Goal: Information Seeking & Learning: Learn about a topic

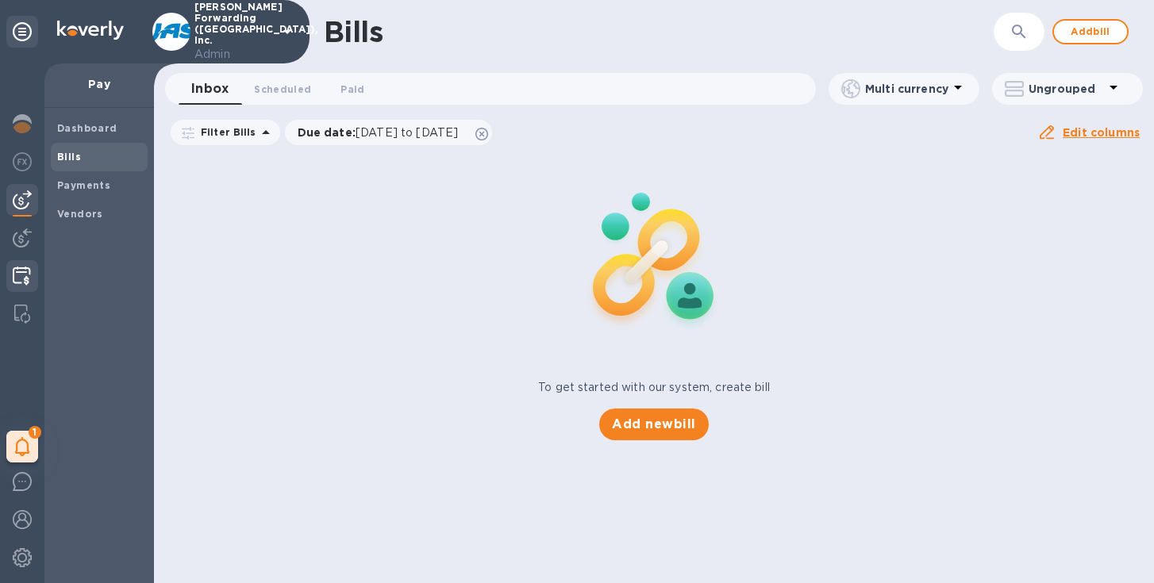
click at [21, 282] on img at bounding box center [22, 276] width 18 height 19
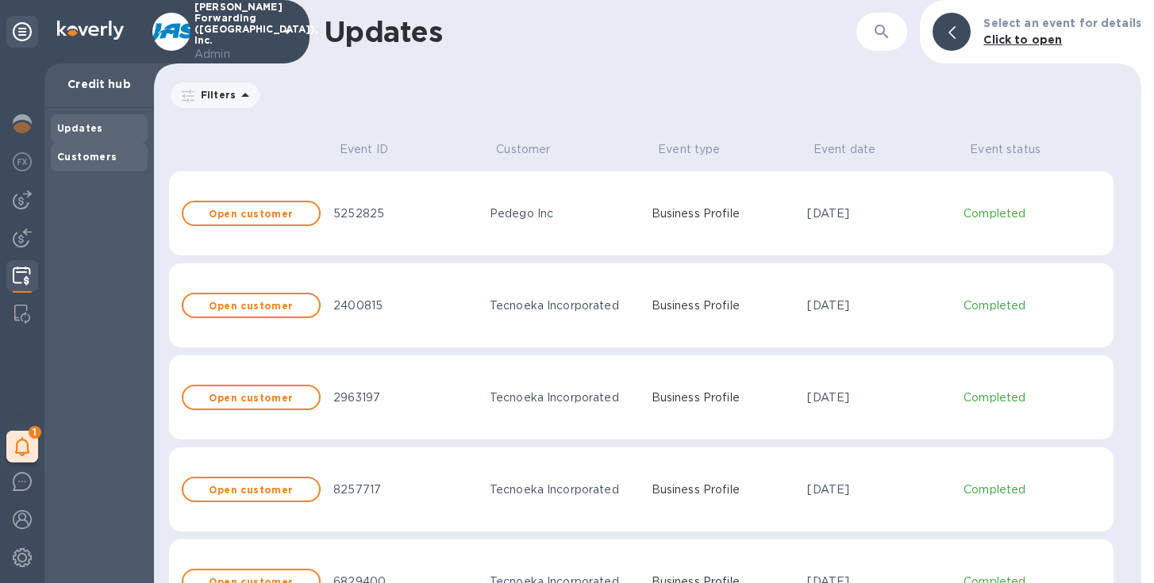
click at [88, 154] on b "Customers" at bounding box center [87, 157] width 60 height 12
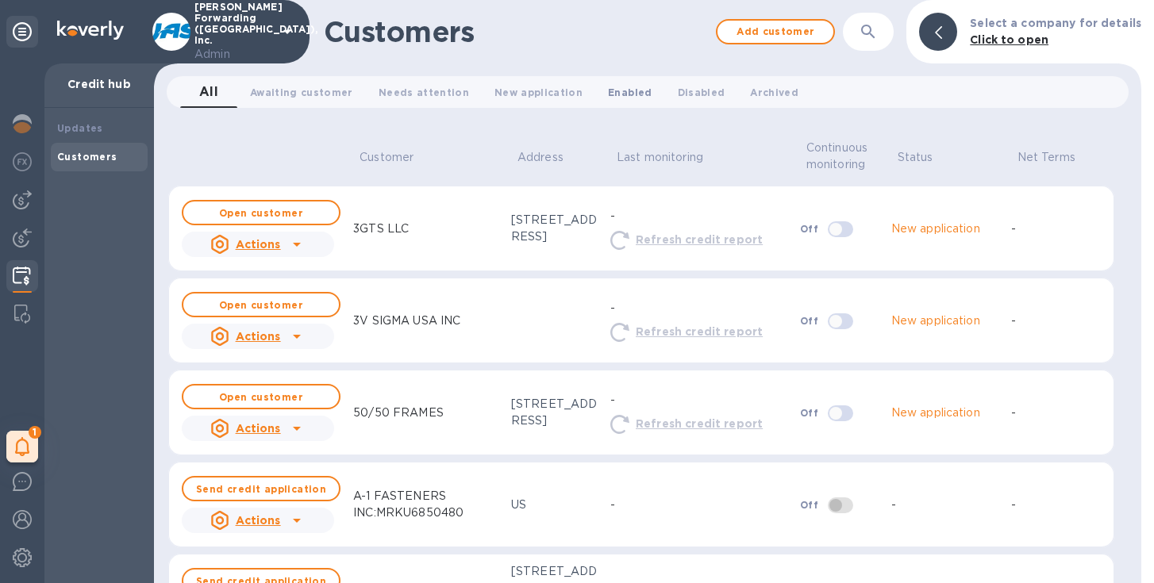
click at [610, 89] on span "Enabled 0" at bounding box center [630, 92] width 44 height 17
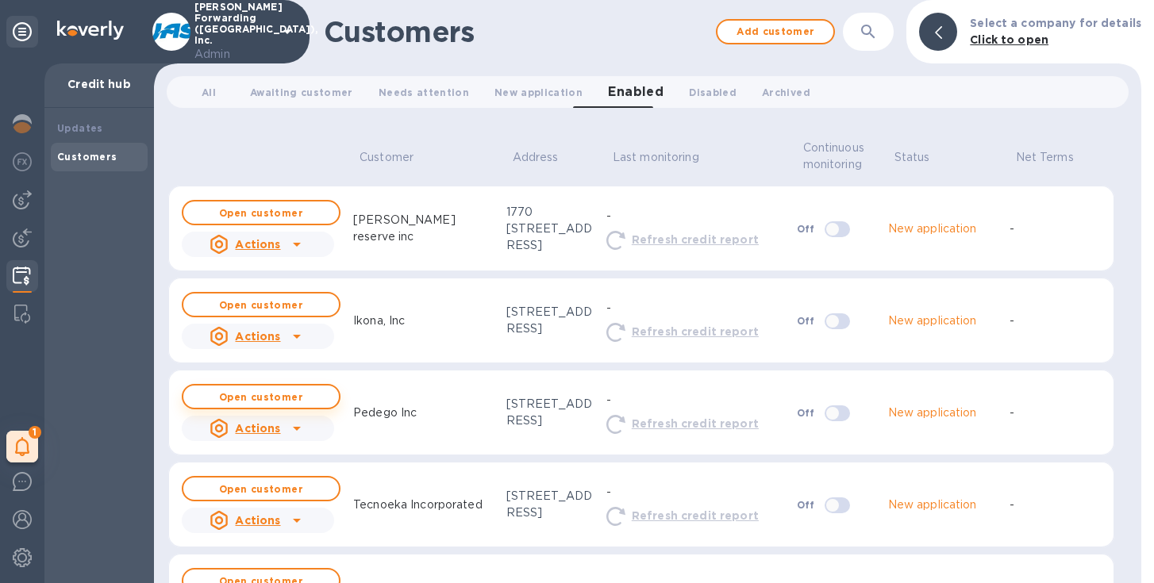
click at [287, 406] on button "Open customer" at bounding box center [261, 396] width 159 height 25
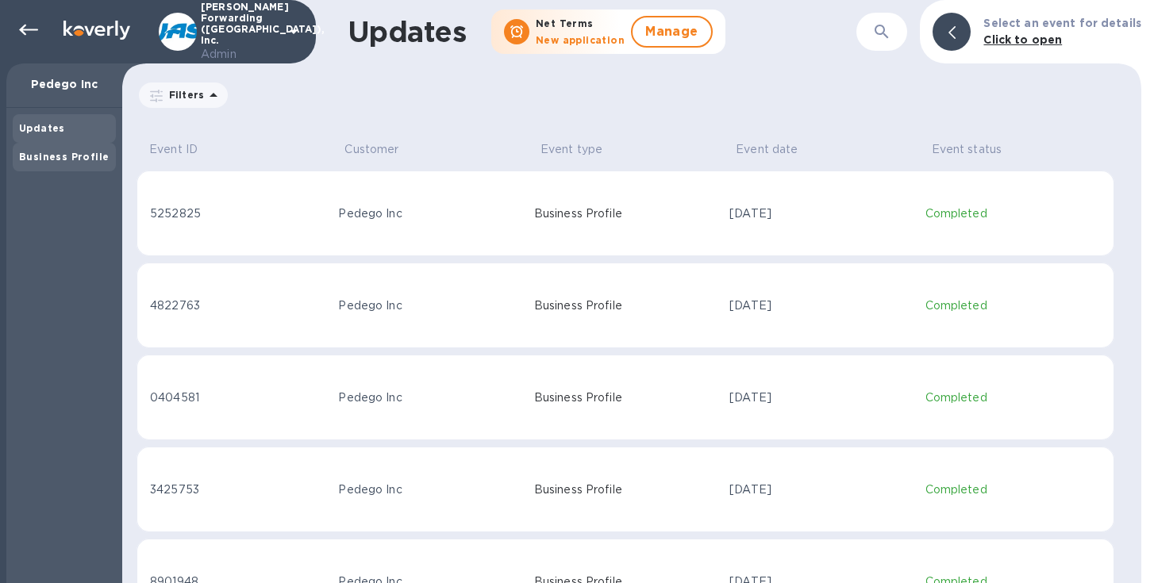
click at [80, 156] on b "Business Profile" at bounding box center [64, 157] width 90 height 12
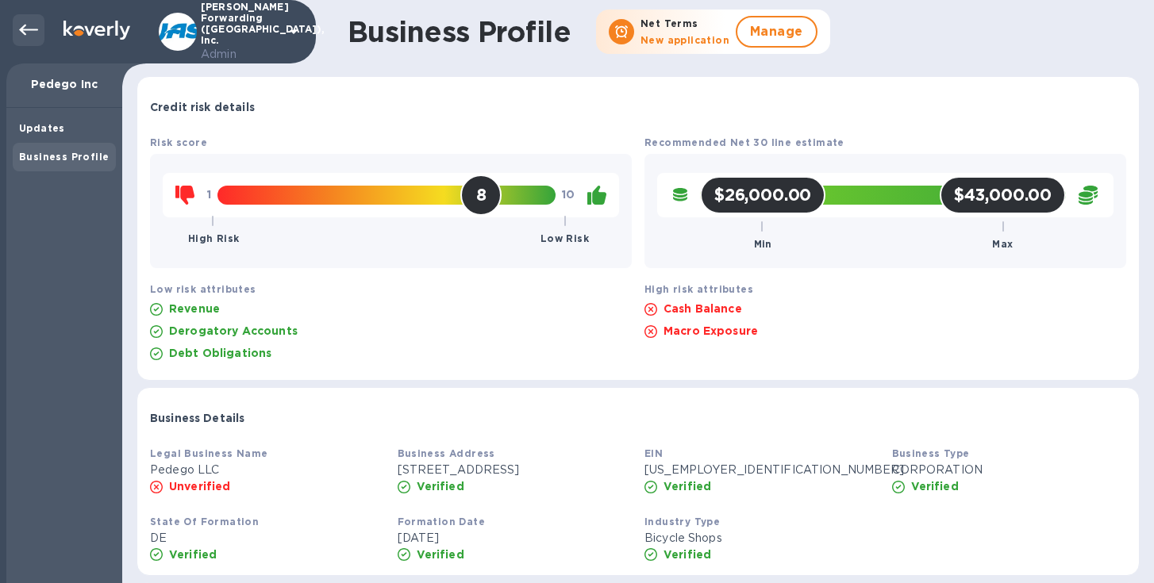
click at [17, 30] on div at bounding box center [29, 30] width 32 height 32
click at [26, 31] on icon at bounding box center [28, 30] width 19 height 19
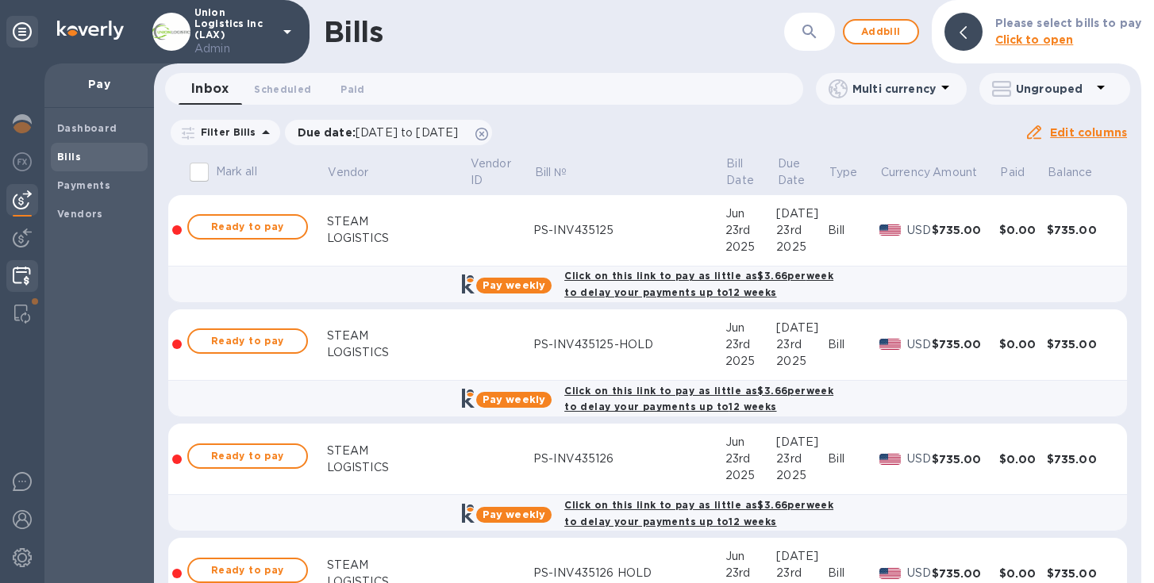
click at [13, 282] on img at bounding box center [22, 276] width 18 height 19
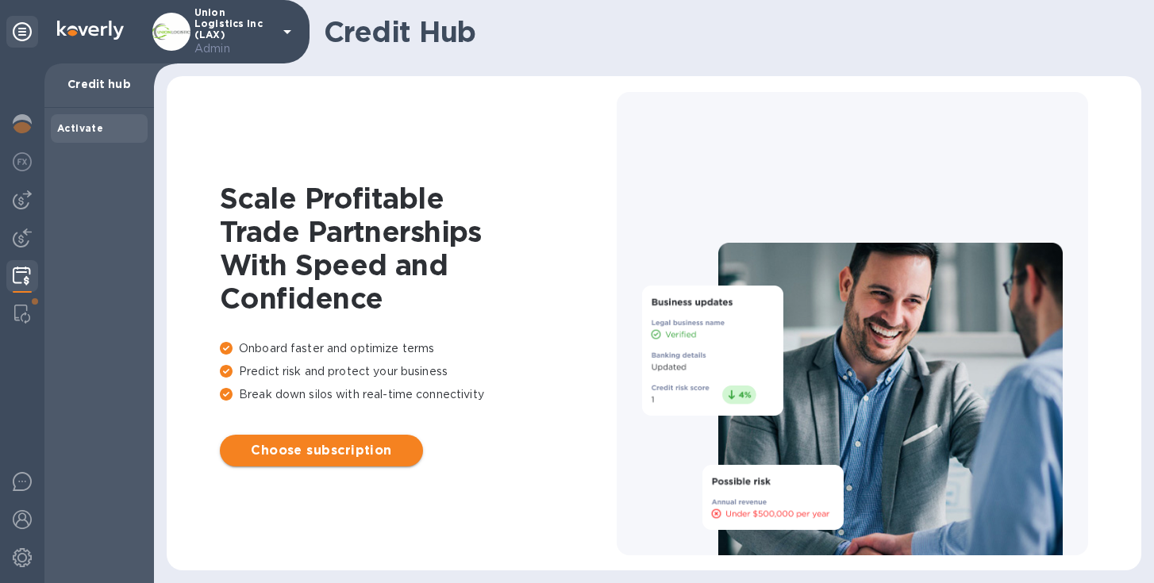
click at [307, 451] on span "Choose subscription" at bounding box center [322, 450] width 178 height 19
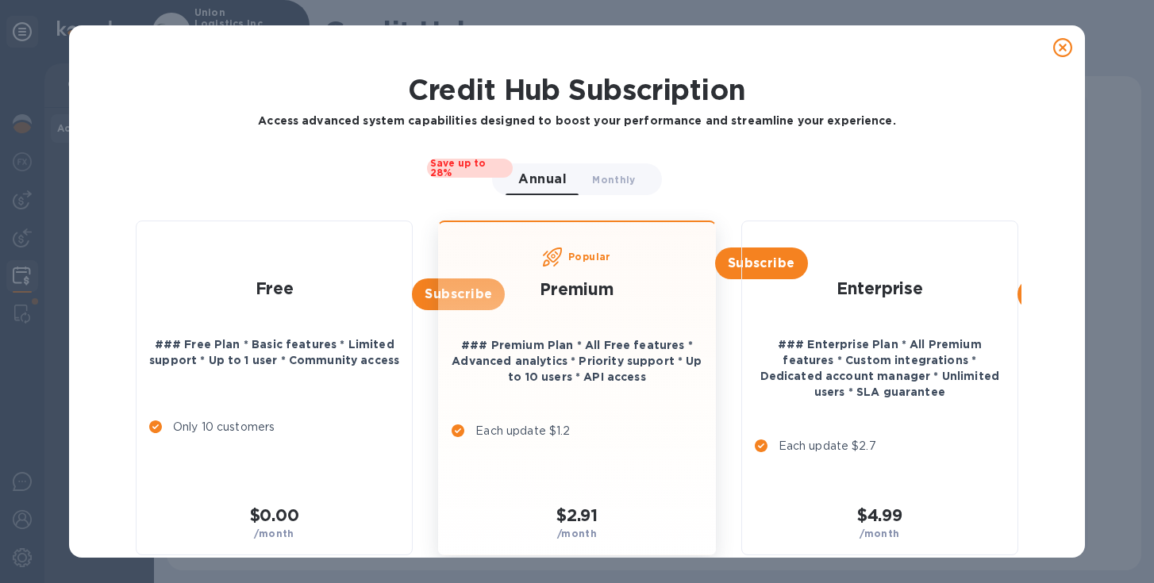
scroll to position [37, 0]
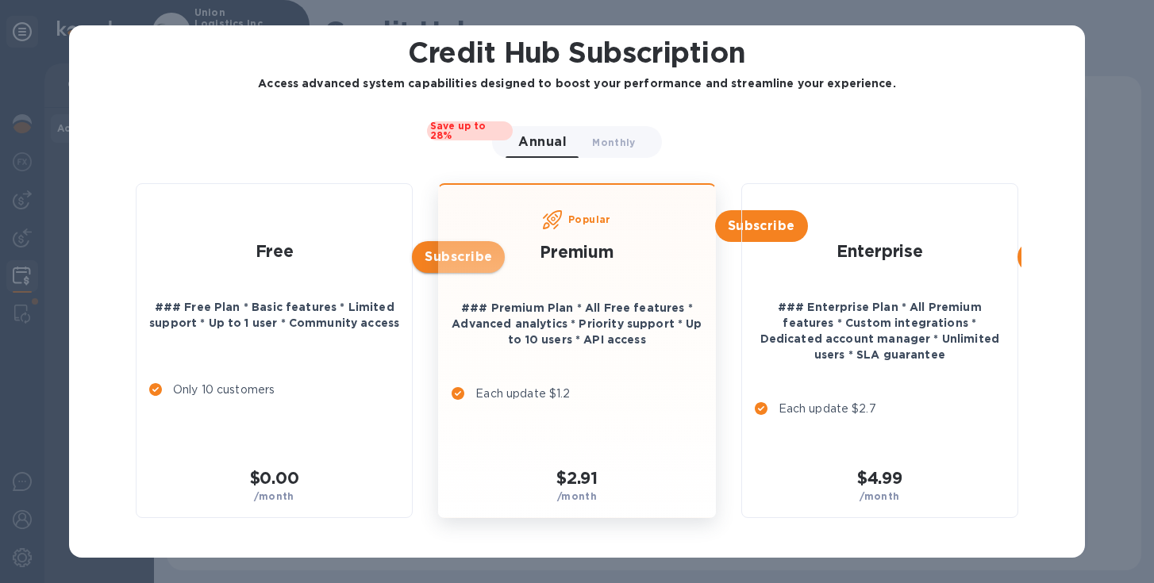
click at [431, 254] on span "Subscribe" at bounding box center [458, 257] width 67 height 19
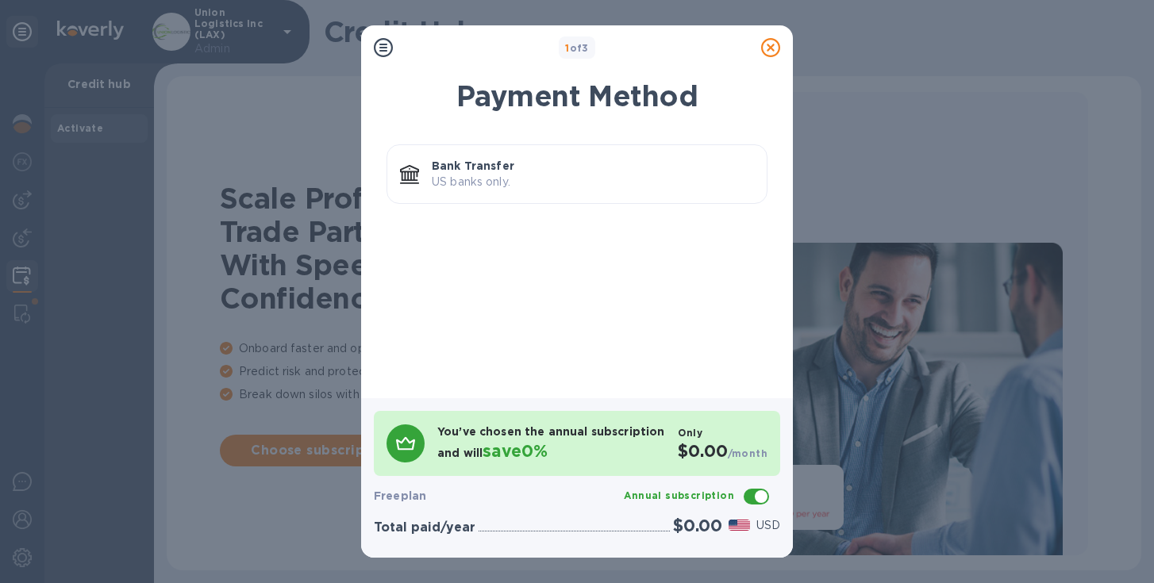
click at [493, 183] on p "US banks only." at bounding box center [593, 182] width 322 height 17
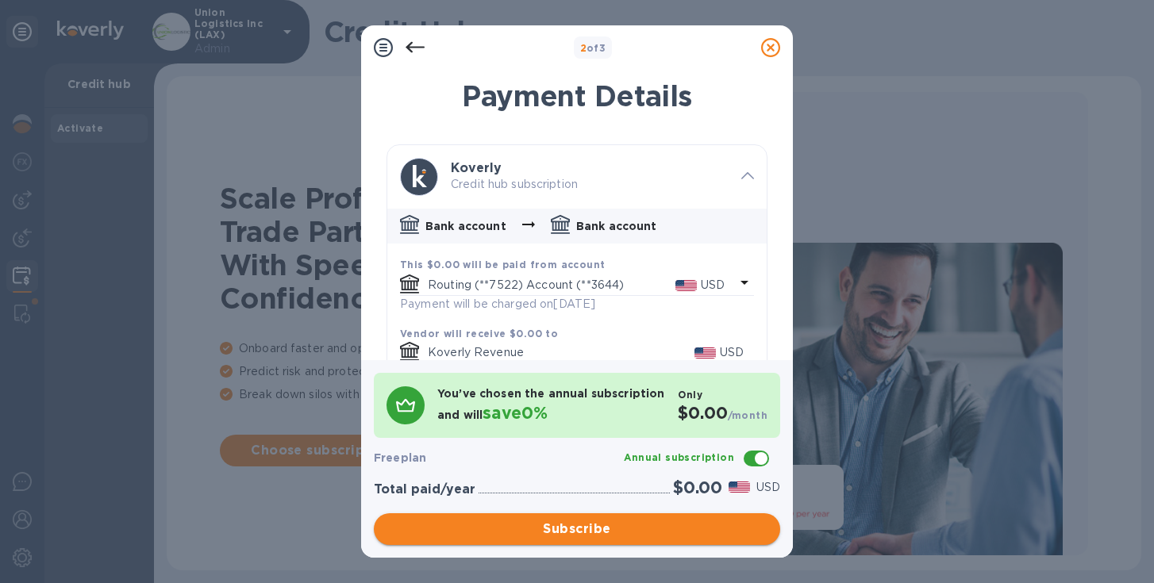
click at [555, 533] on span "Subscribe" at bounding box center [577, 529] width 381 height 19
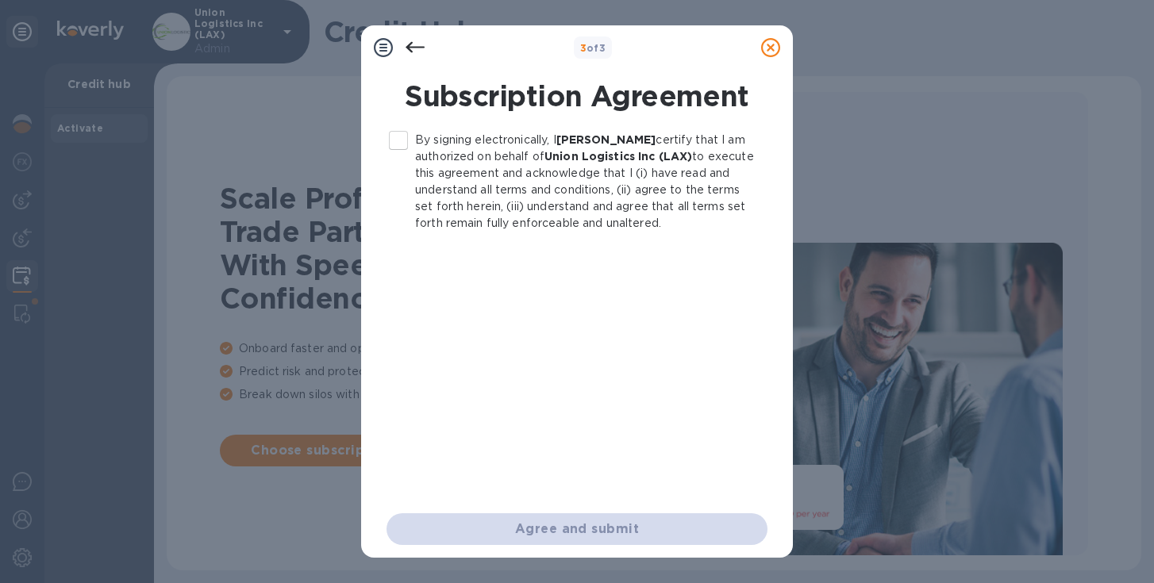
click at [401, 144] on input "By signing electronically, I Sid Grover certify that I am authorized on behalf …" at bounding box center [398, 140] width 33 height 33
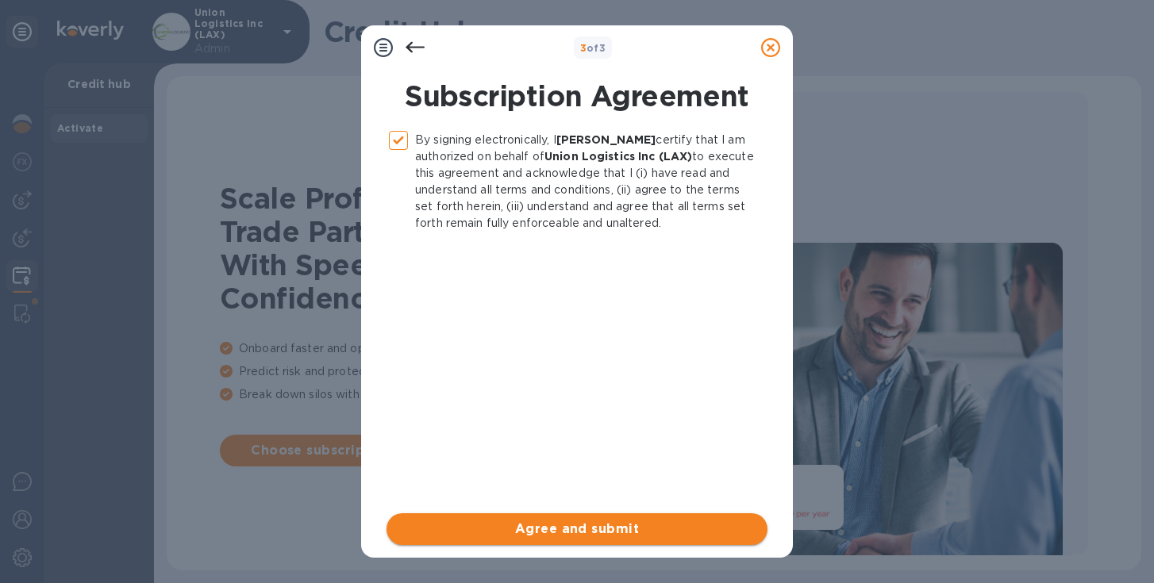
click at [548, 527] on span "Agree and submit" at bounding box center [577, 529] width 356 height 19
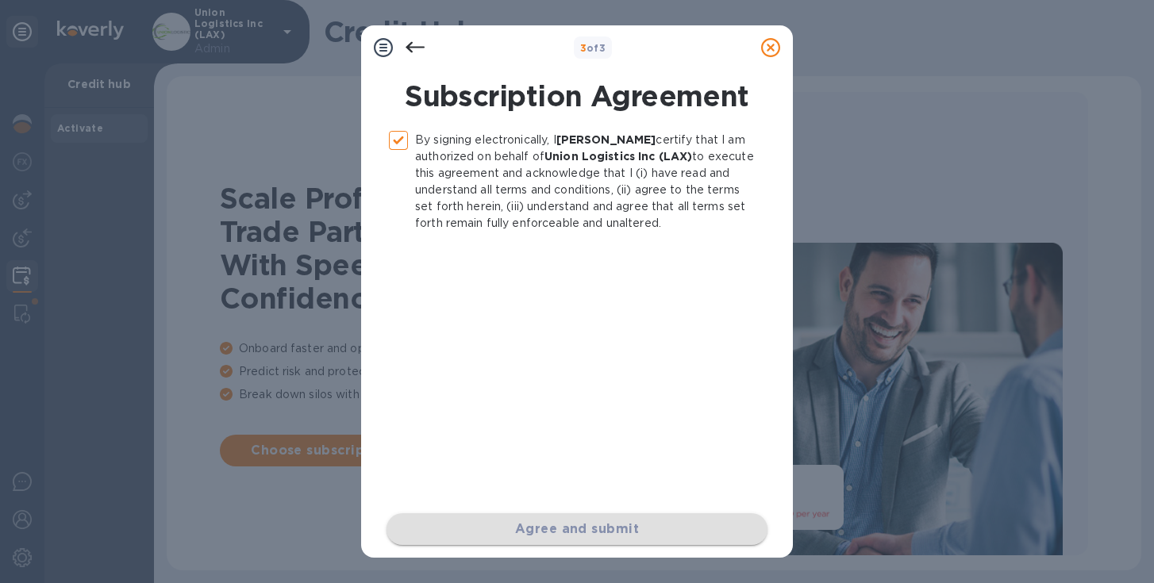
checkbox input "false"
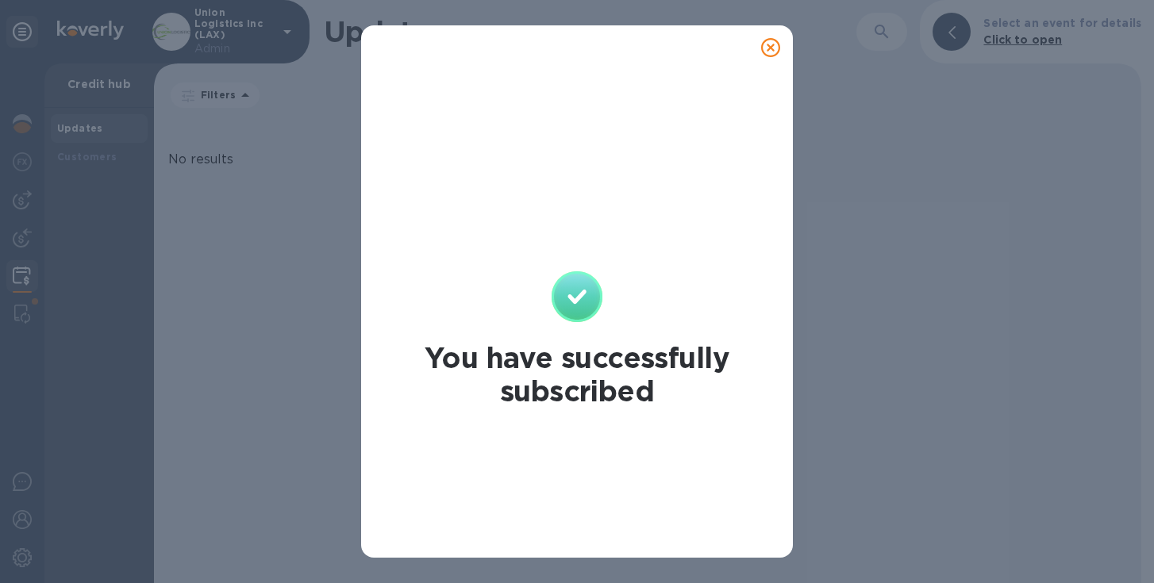
click at [772, 55] on icon at bounding box center [770, 47] width 19 height 19
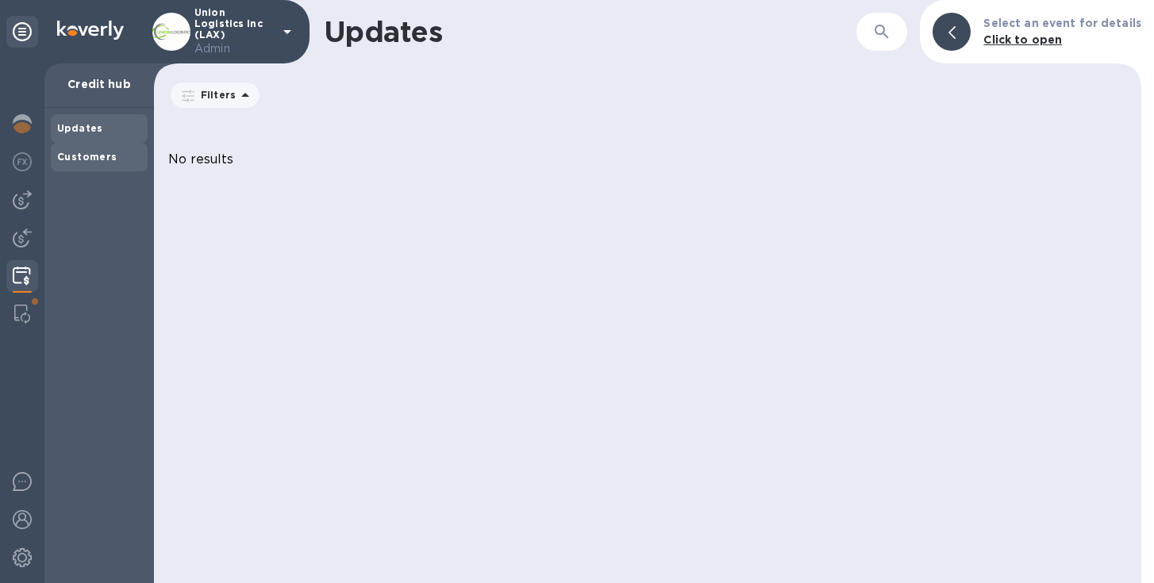
click at [102, 150] on div "Customers" at bounding box center [99, 157] width 84 height 16
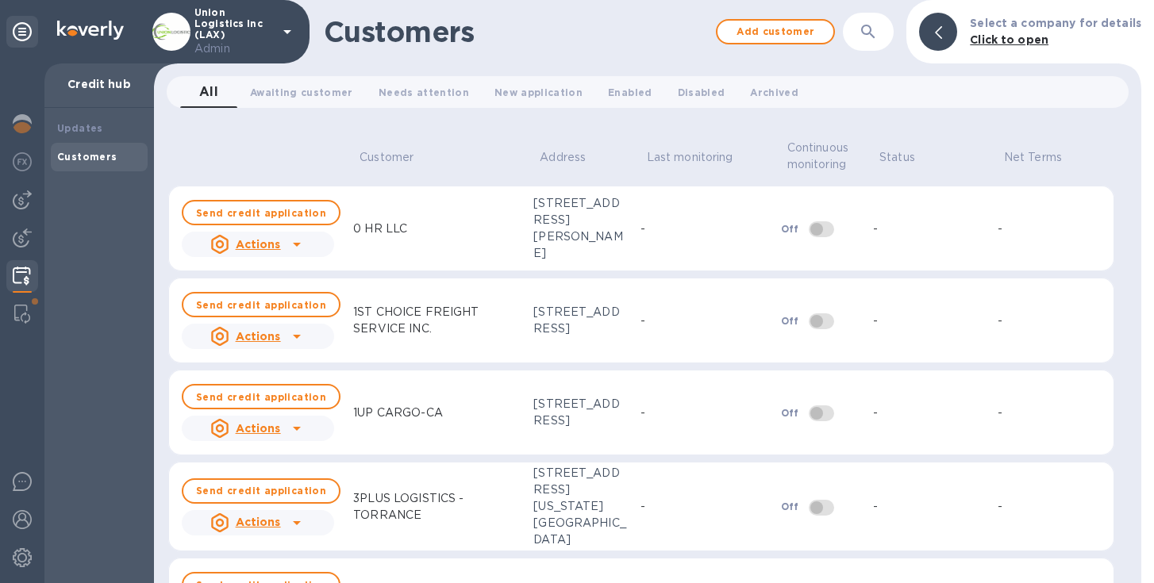
click at [878, 33] on icon "button" at bounding box center [868, 31] width 19 height 19
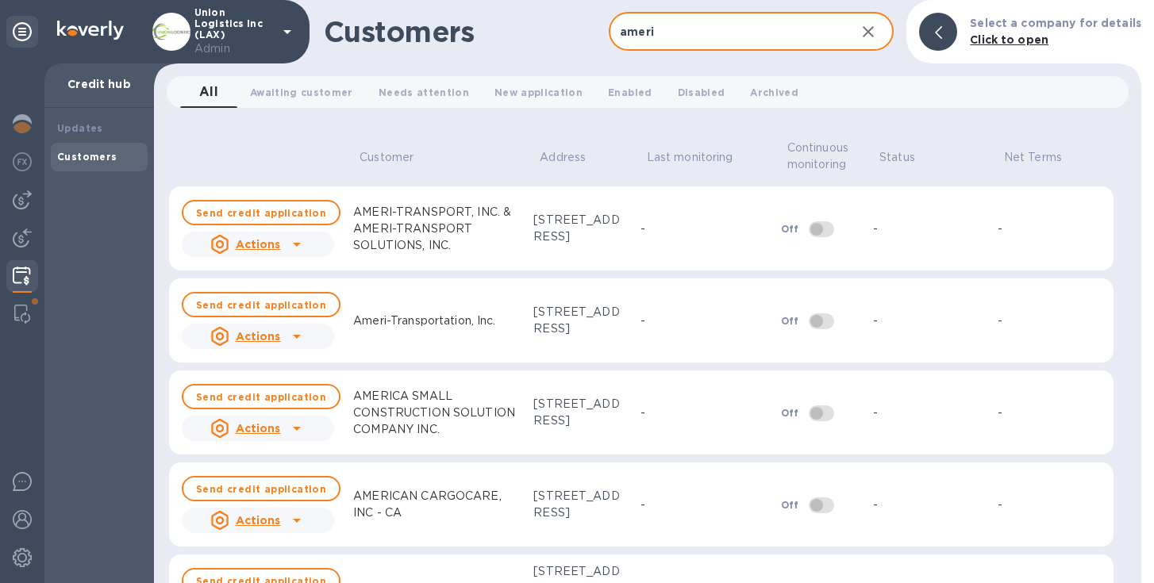
type input "ameri"
click at [301, 338] on icon at bounding box center [296, 336] width 19 height 19
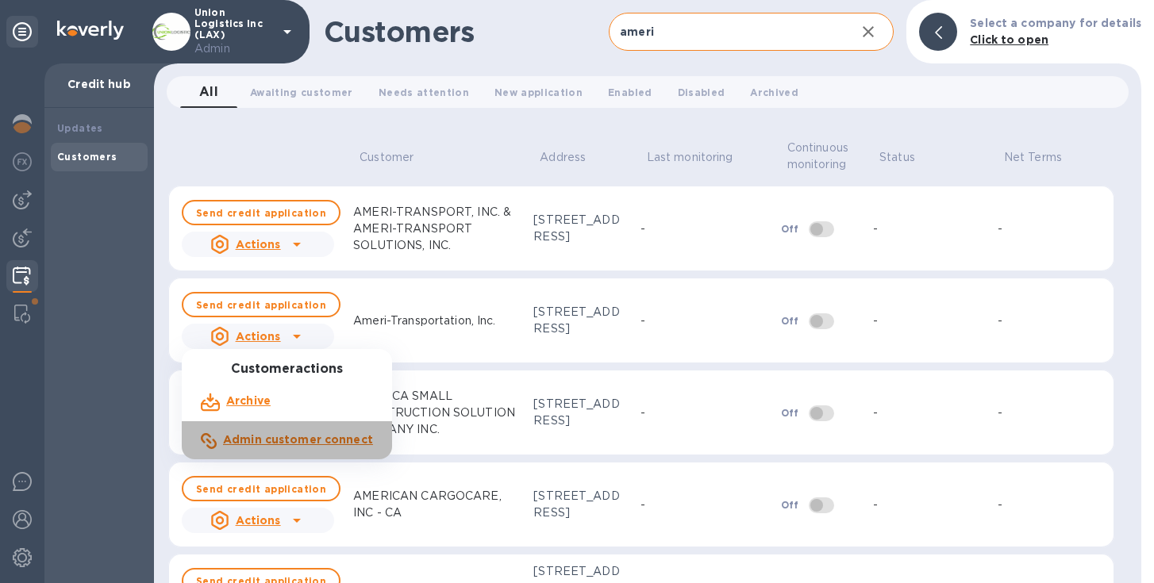
click at [300, 437] on b "Admin customer connect" at bounding box center [298, 439] width 150 height 13
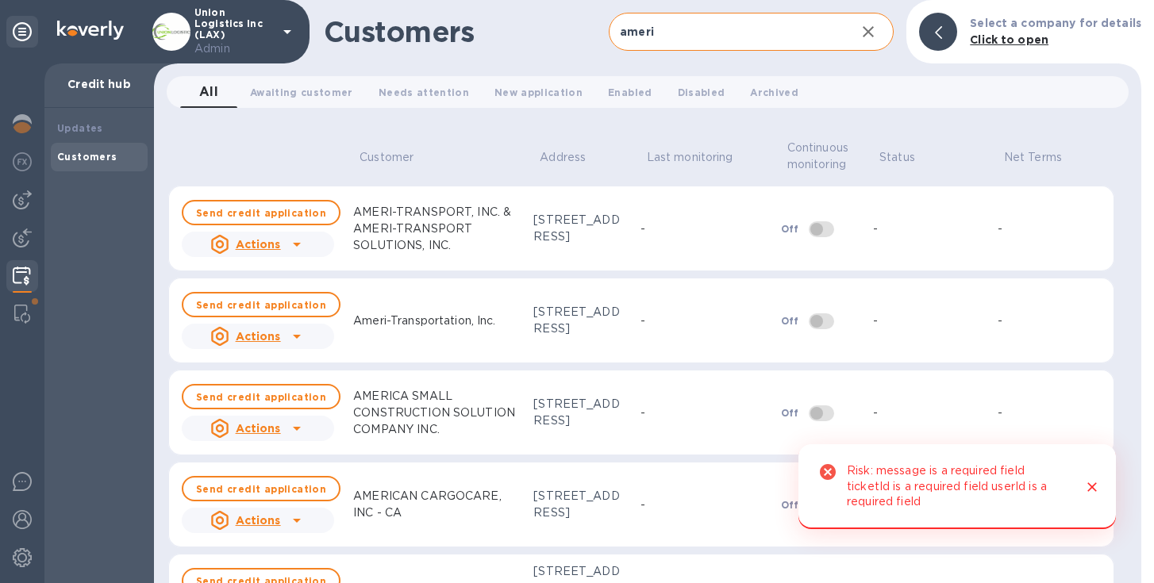
click at [1087, 485] on icon "Close" at bounding box center [1092, 487] width 16 height 16
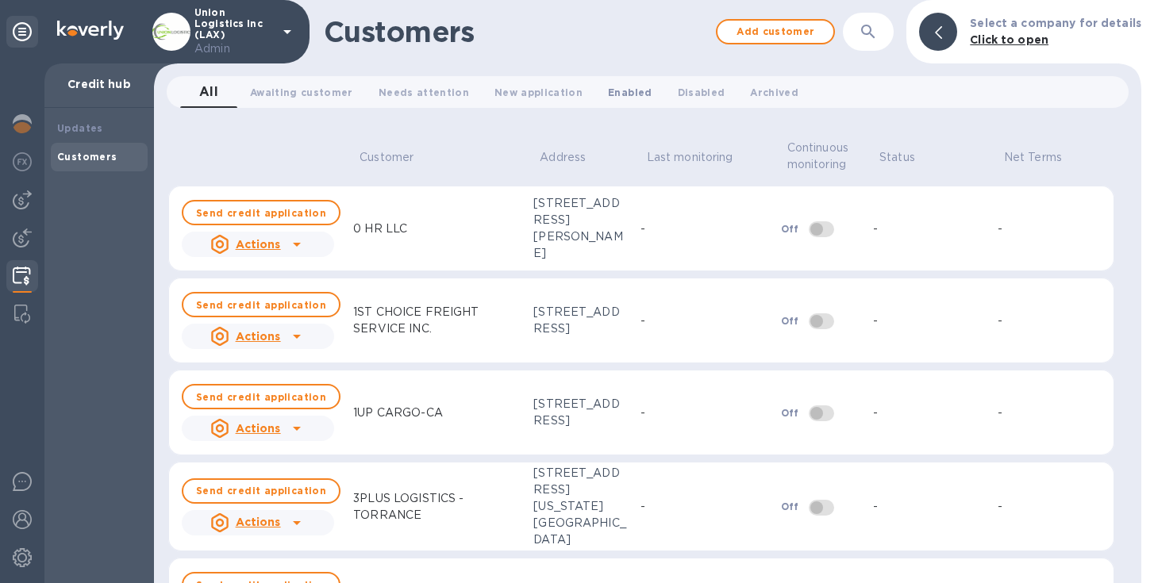
click at [611, 91] on span "Enabled 0" at bounding box center [630, 92] width 44 height 17
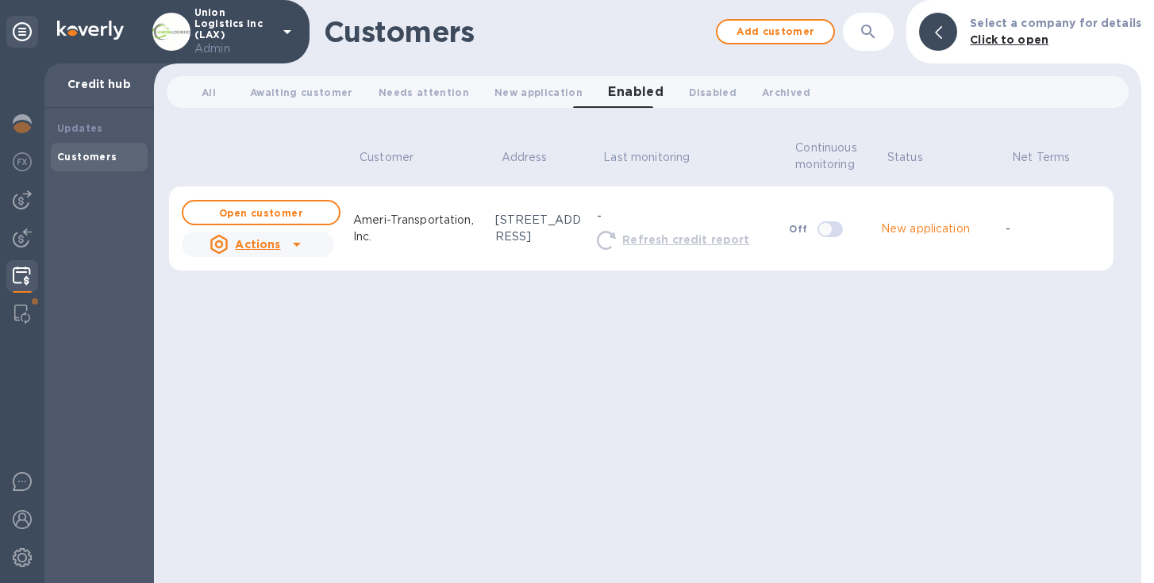
click at [296, 248] on icon at bounding box center [296, 244] width 19 height 19
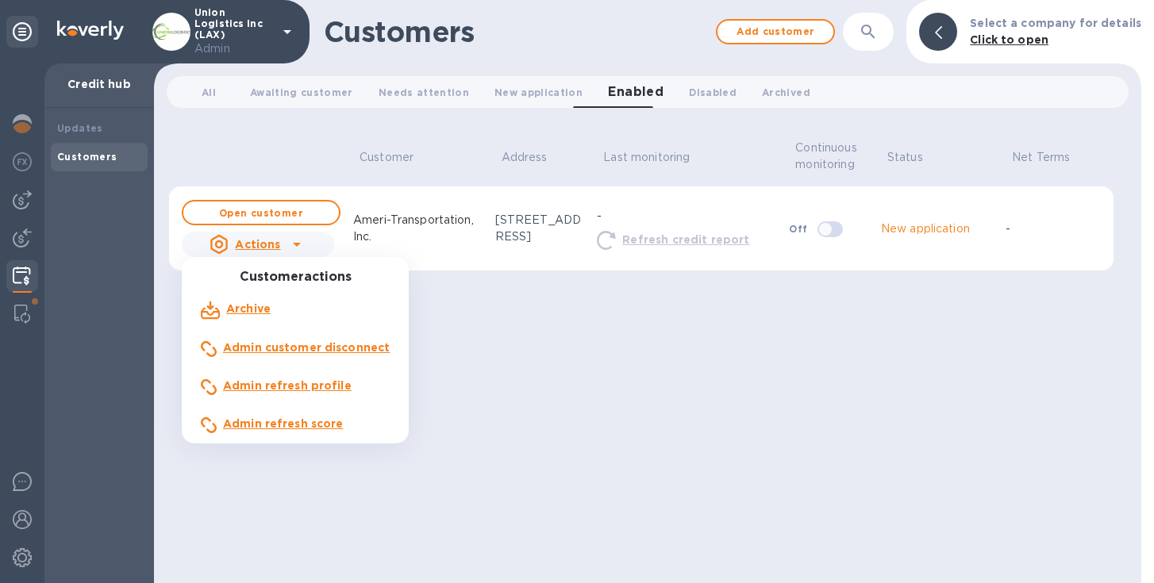
click at [368, 217] on div at bounding box center [577, 291] width 1154 height 583
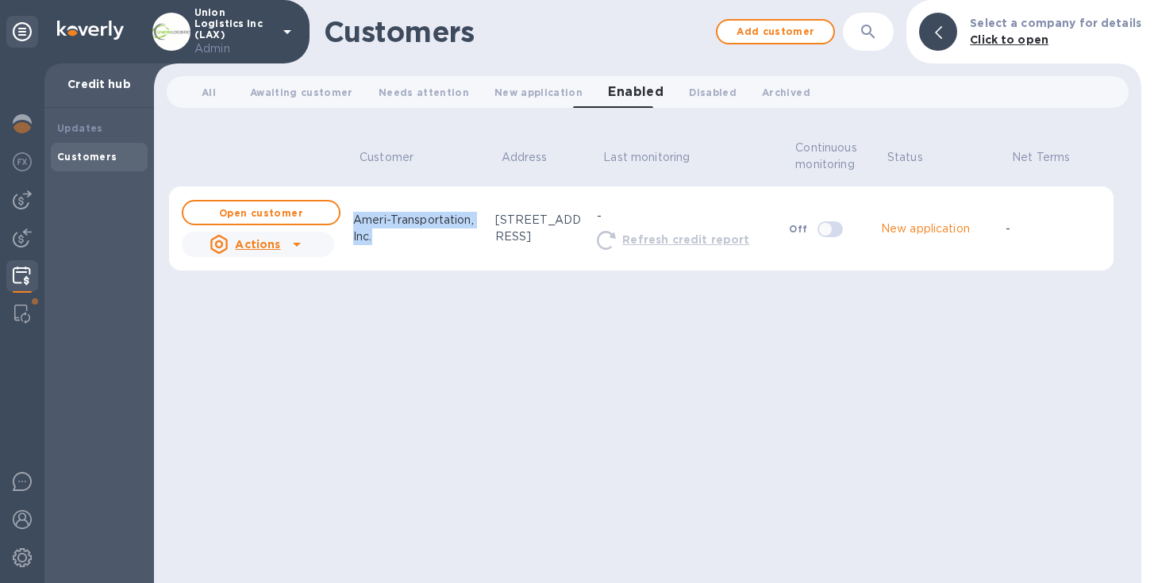
drag, startPoint x: 353, startPoint y: 218, endPoint x: 393, endPoint y: 234, distance: 42.7
click at [393, 234] on p "Ameri-Transportation, Inc." at bounding box center [417, 228] width 129 height 33
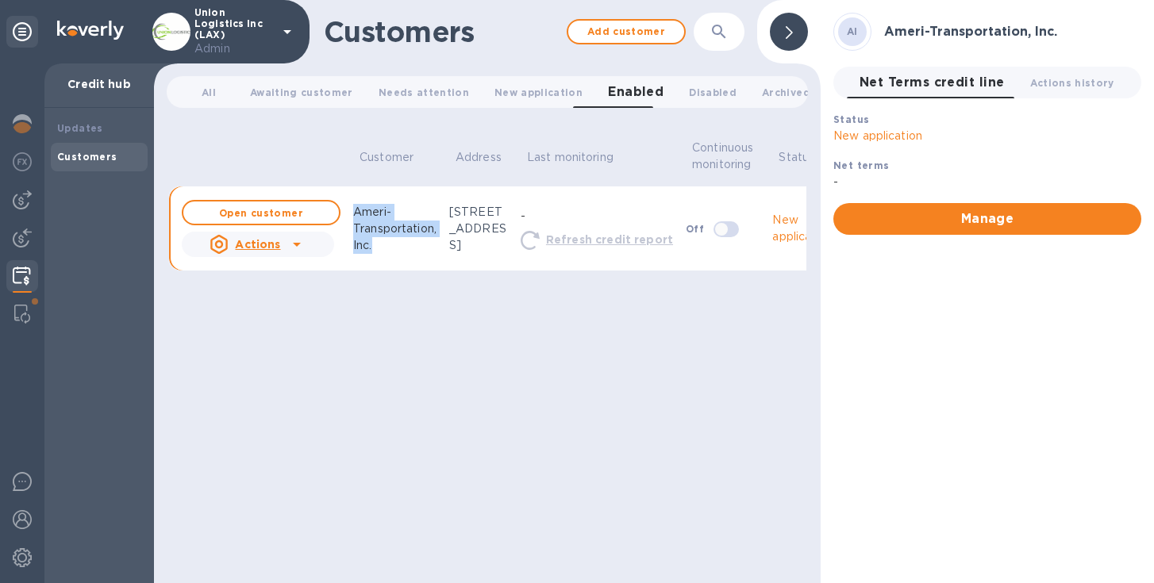
click at [296, 252] on icon at bounding box center [296, 244] width 19 height 19
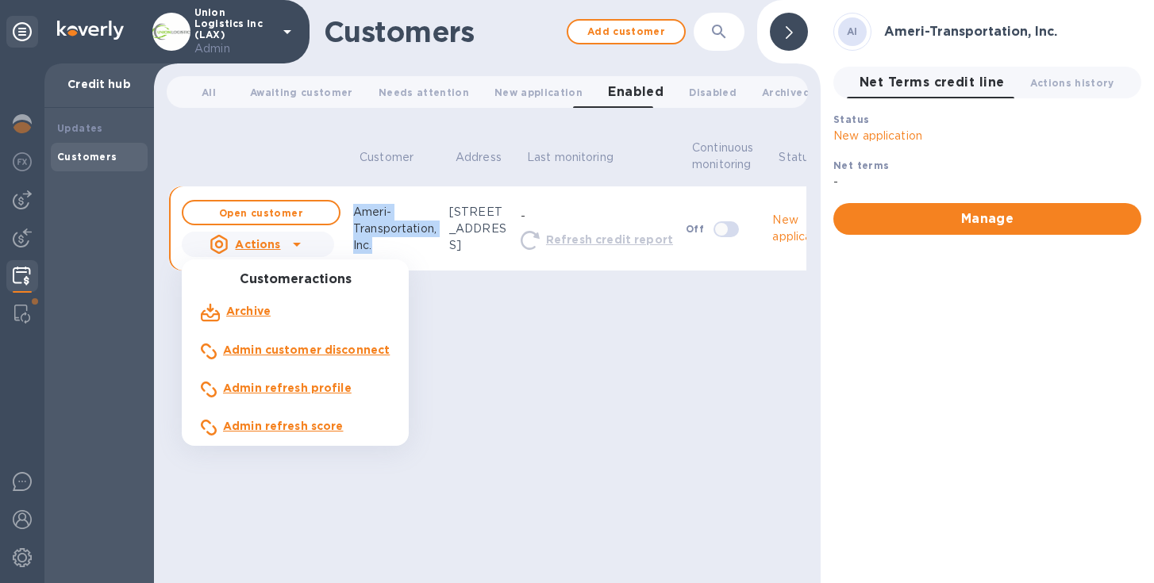
click at [273, 387] on b "Admin refresh profile" at bounding box center [287, 388] width 129 height 13
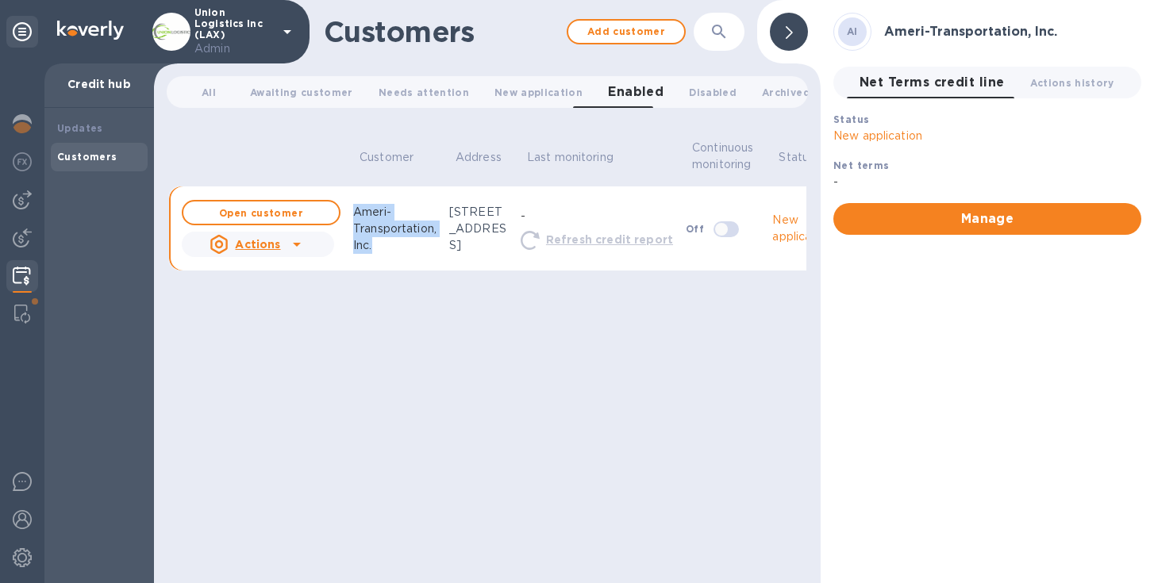
click at [295, 244] on icon at bounding box center [296, 244] width 19 height 19
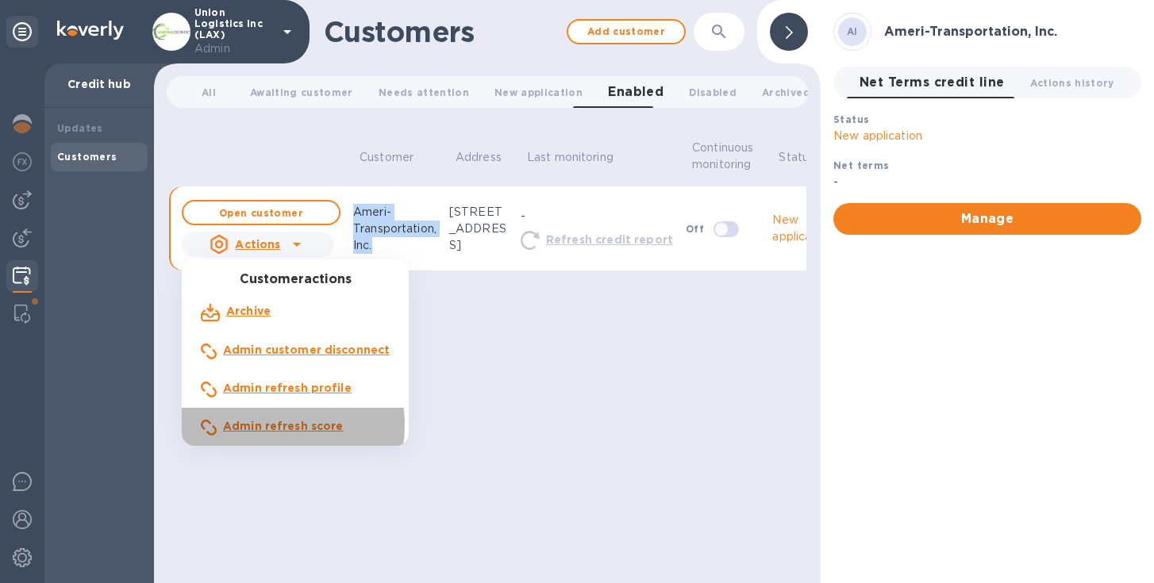
click at [278, 425] on b "Admin refresh score" at bounding box center [283, 426] width 121 height 13
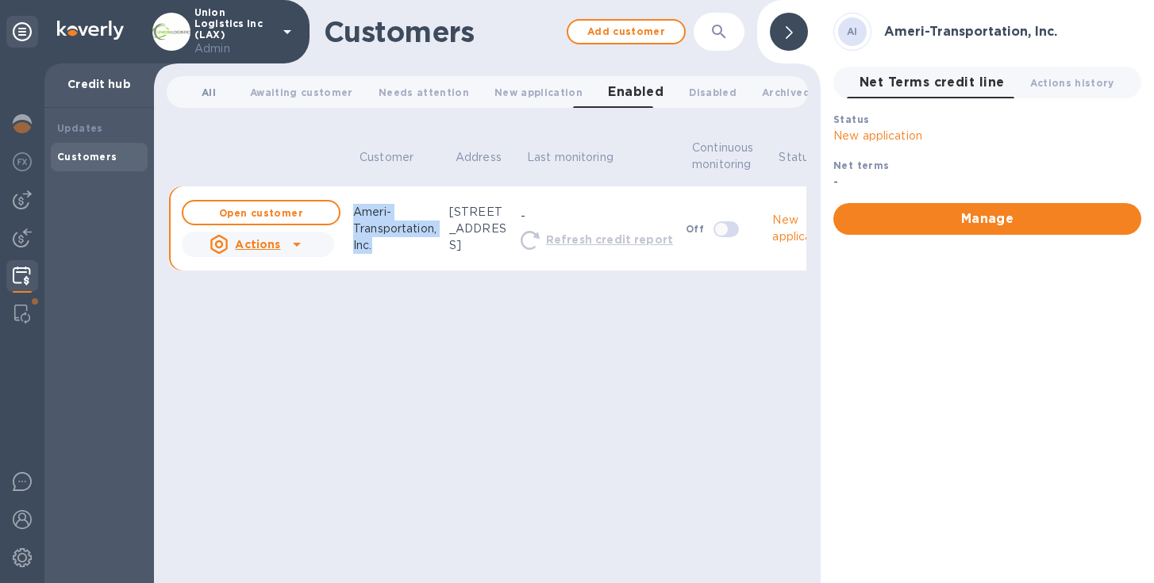
click at [210, 91] on span "All 0" at bounding box center [209, 92] width 14 height 17
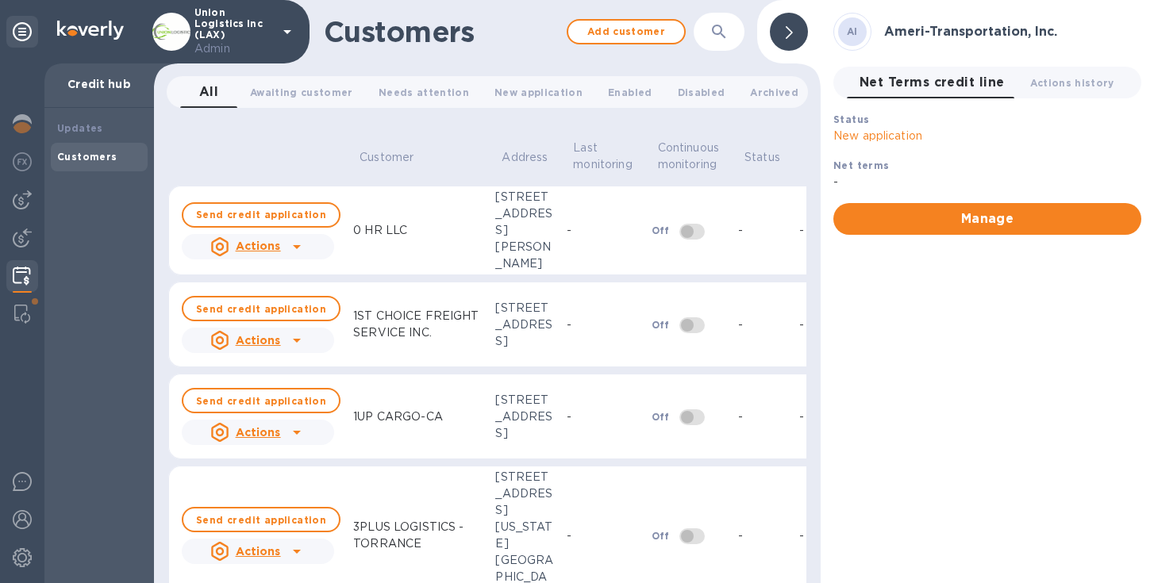
click at [721, 35] on icon "button" at bounding box center [719, 31] width 19 height 19
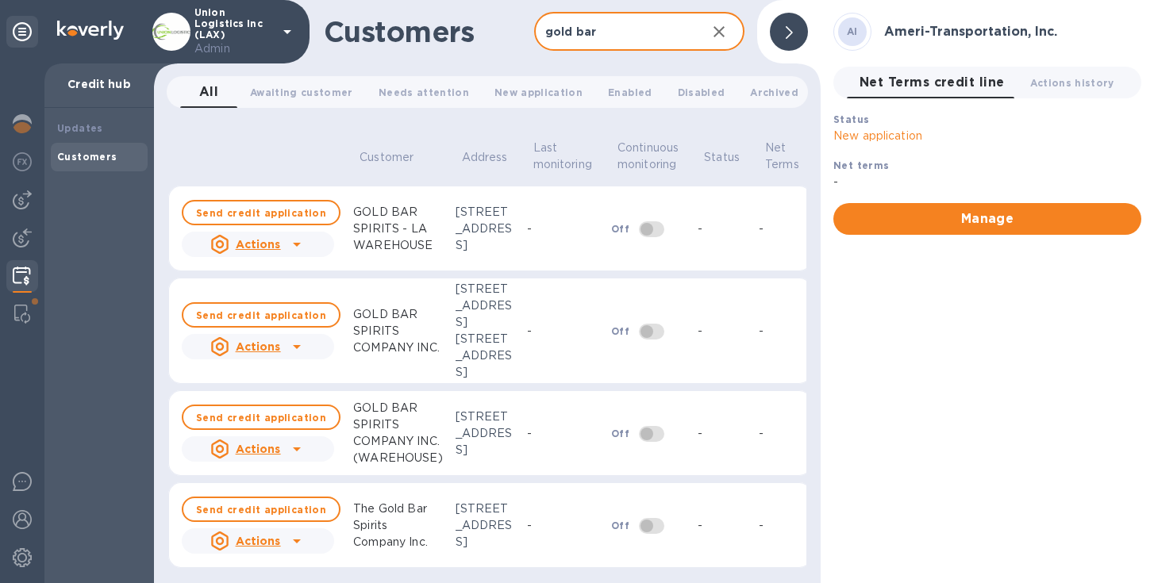
scroll to position [148, 0]
type input "gold bar"
click at [290, 533] on icon at bounding box center [296, 541] width 19 height 19
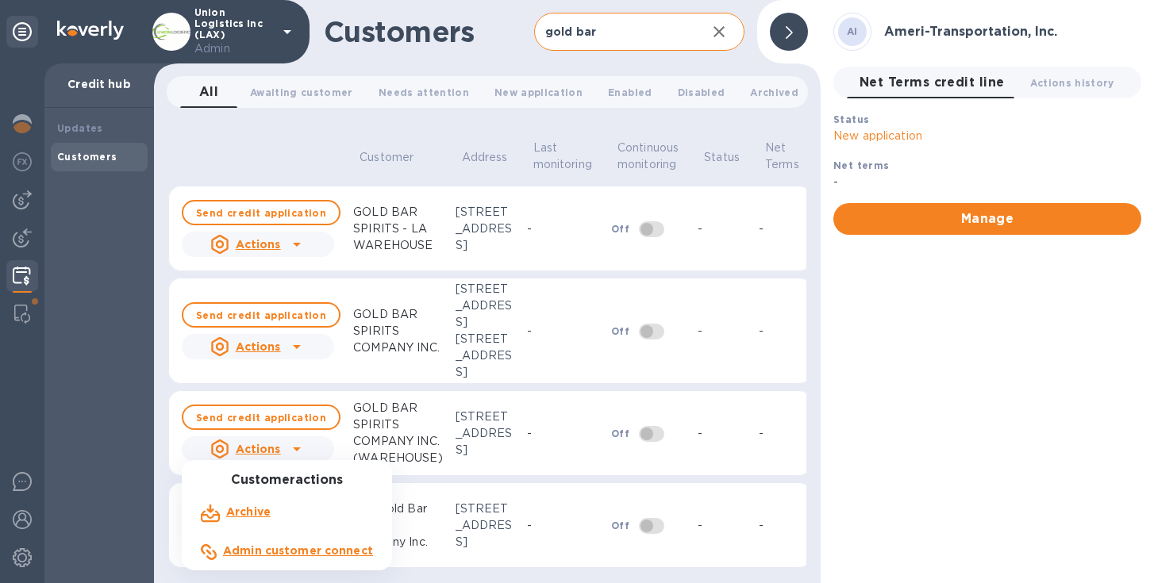
click at [281, 552] on b "Admin customer connect" at bounding box center [298, 551] width 150 height 13
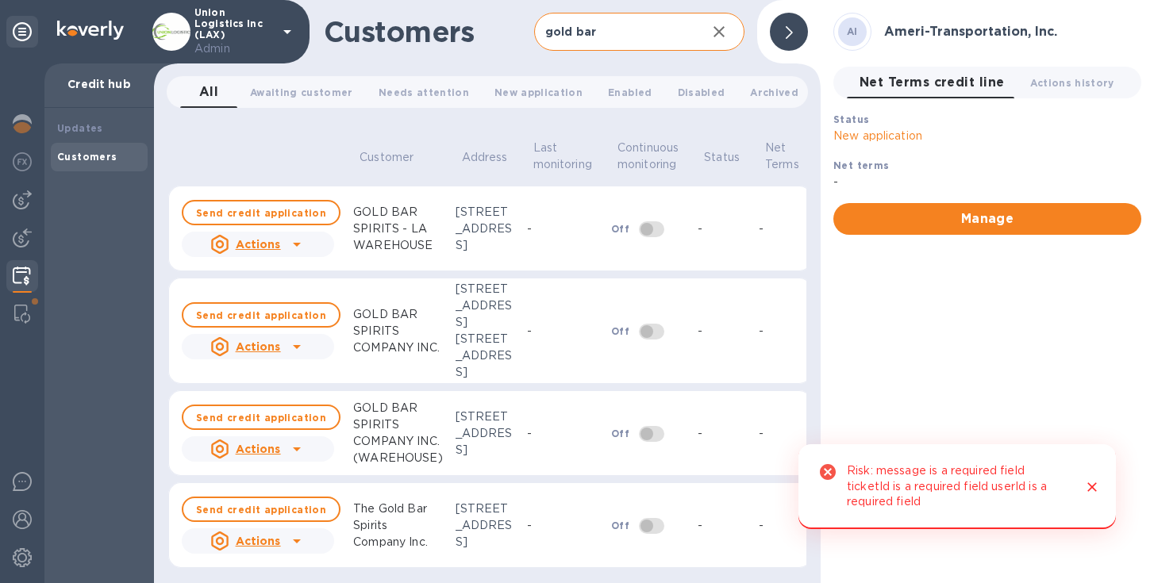
click at [1099, 487] on icon "Close" at bounding box center [1092, 487] width 16 height 16
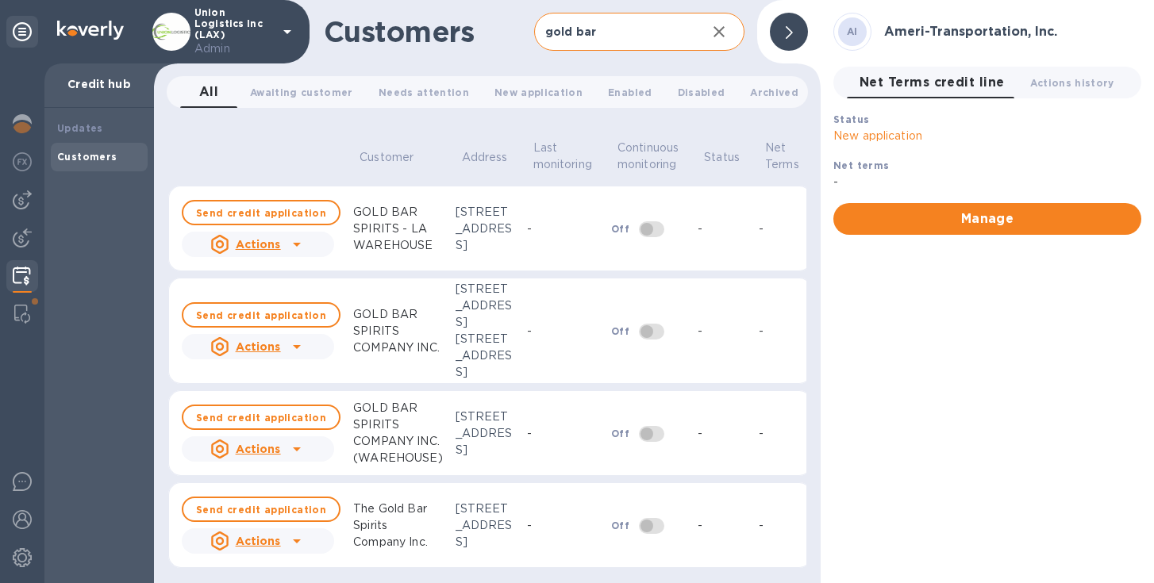
click at [292, 532] on icon at bounding box center [296, 541] width 19 height 19
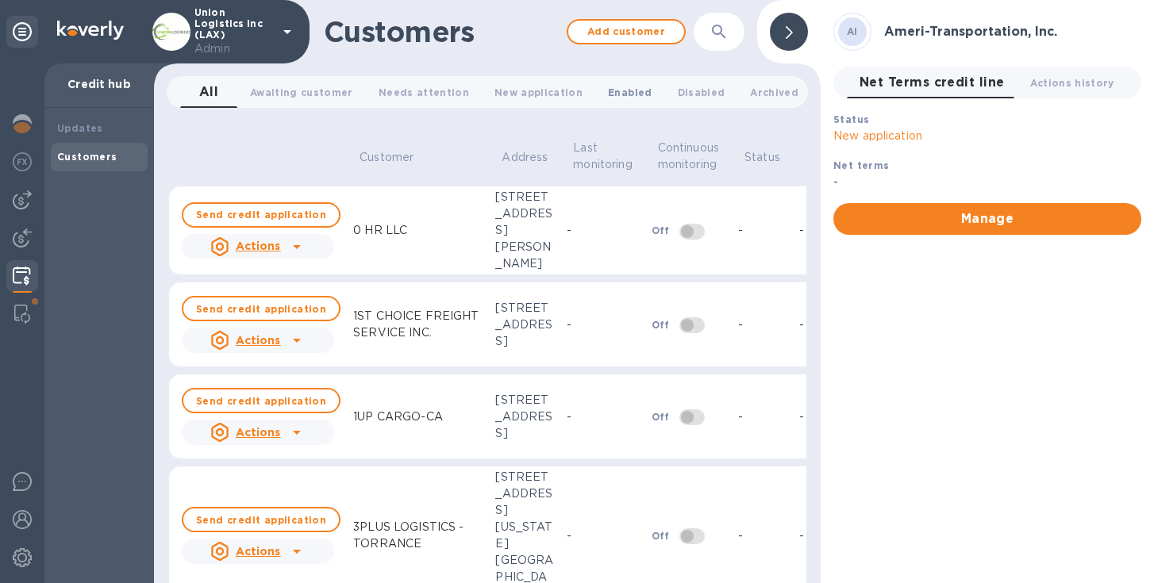
click at [608, 93] on span "Enabled 0" at bounding box center [630, 92] width 44 height 17
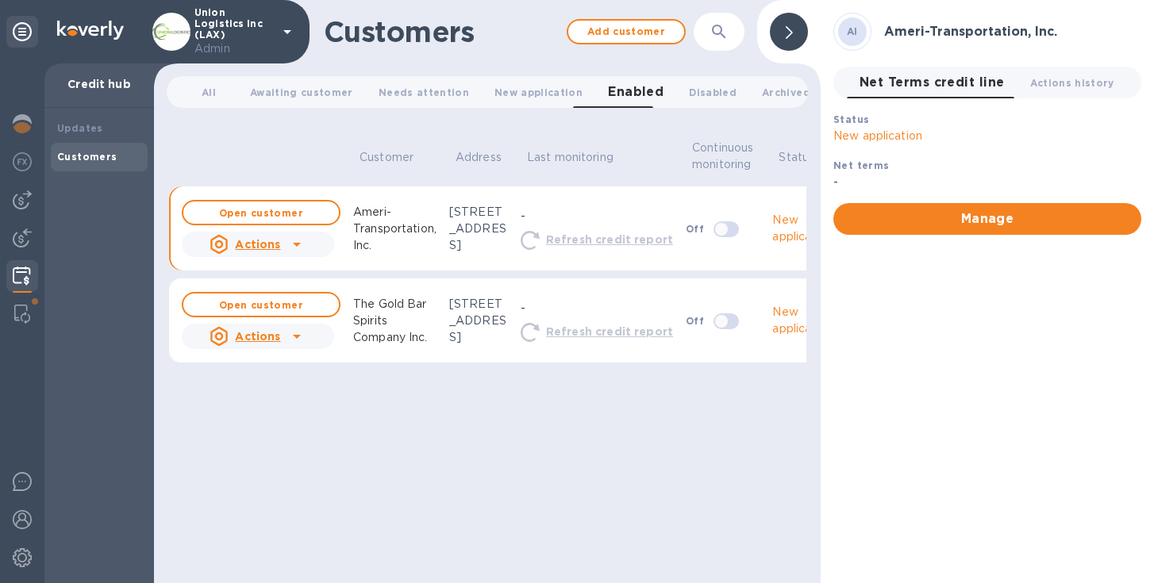
click at [300, 346] on icon at bounding box center [296, 336] width 19 height 19
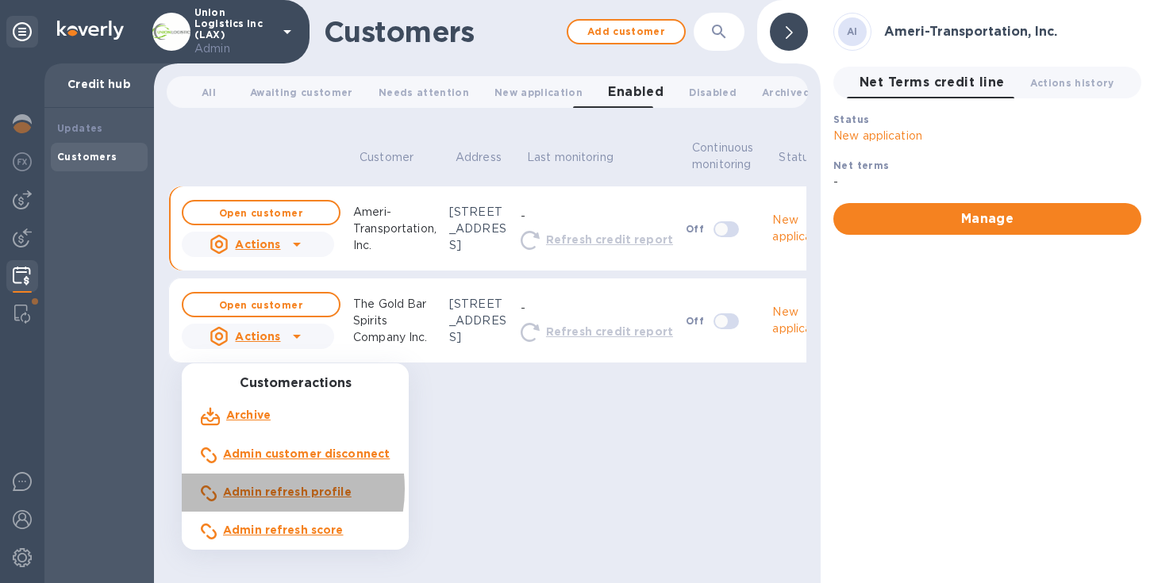
click at [265, 490] on b "Admin refresh profile" at bounding box center [287, 492] width 129 height 13
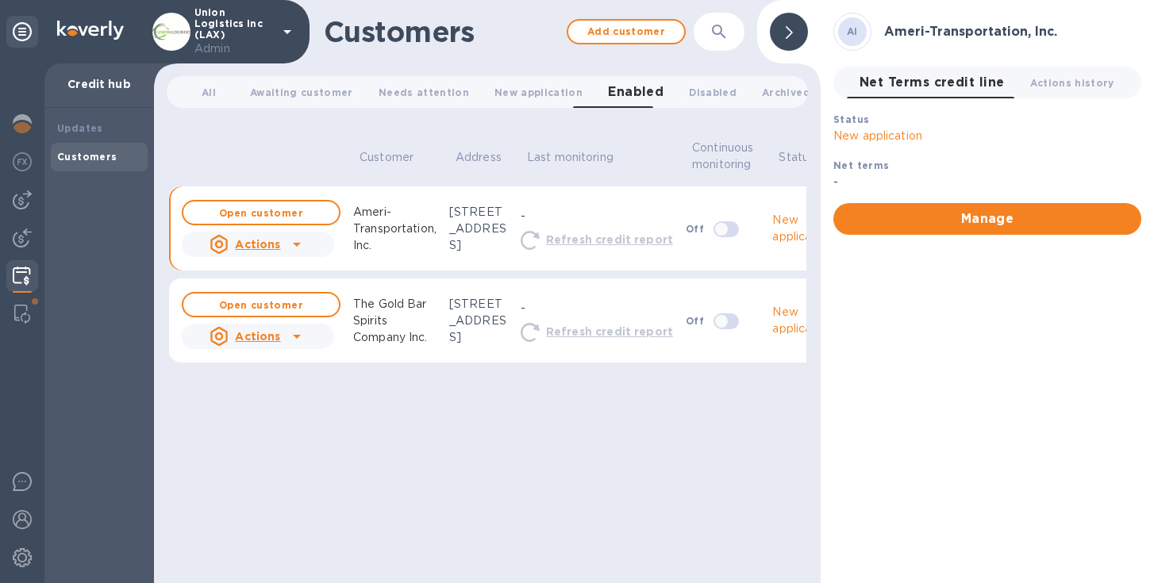
click at [297, 346] on icon at bounding box center [296, 336] width 19 height 19
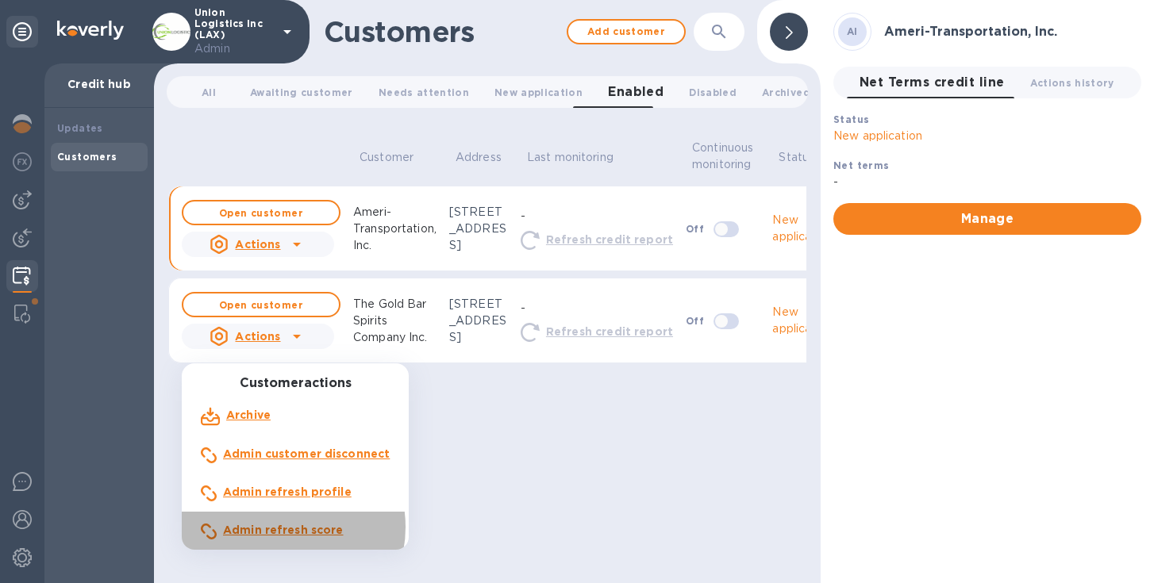
click at [277, 528] on b "Admin refresh score" at bounding box center [283, 530] width 121 height 13
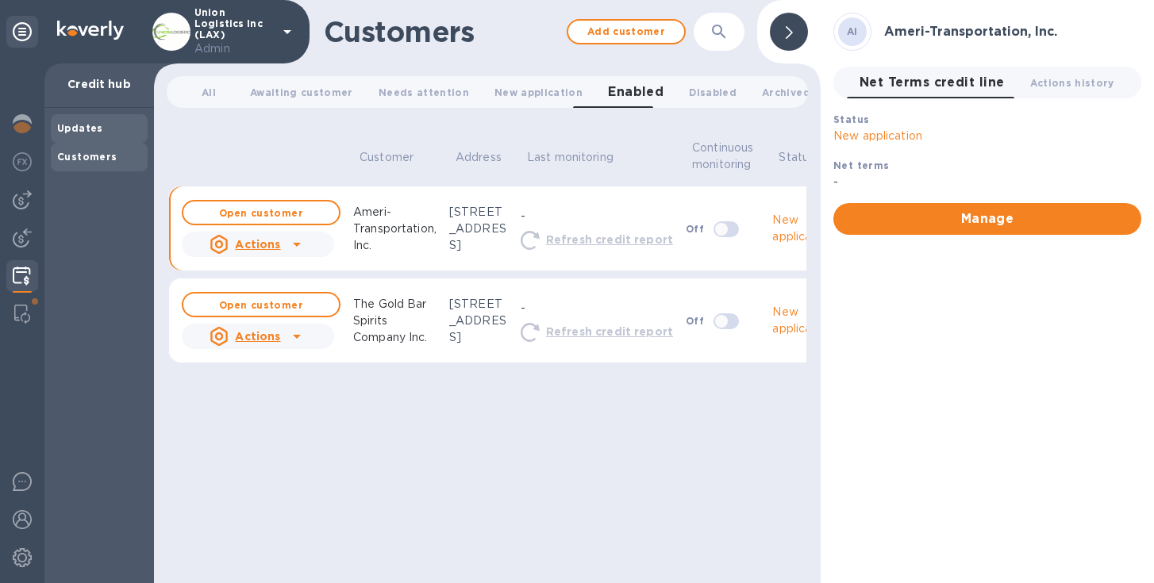
click at [85, 126] on b "Updates" at bounding box center [80, 128] width 46 height 12
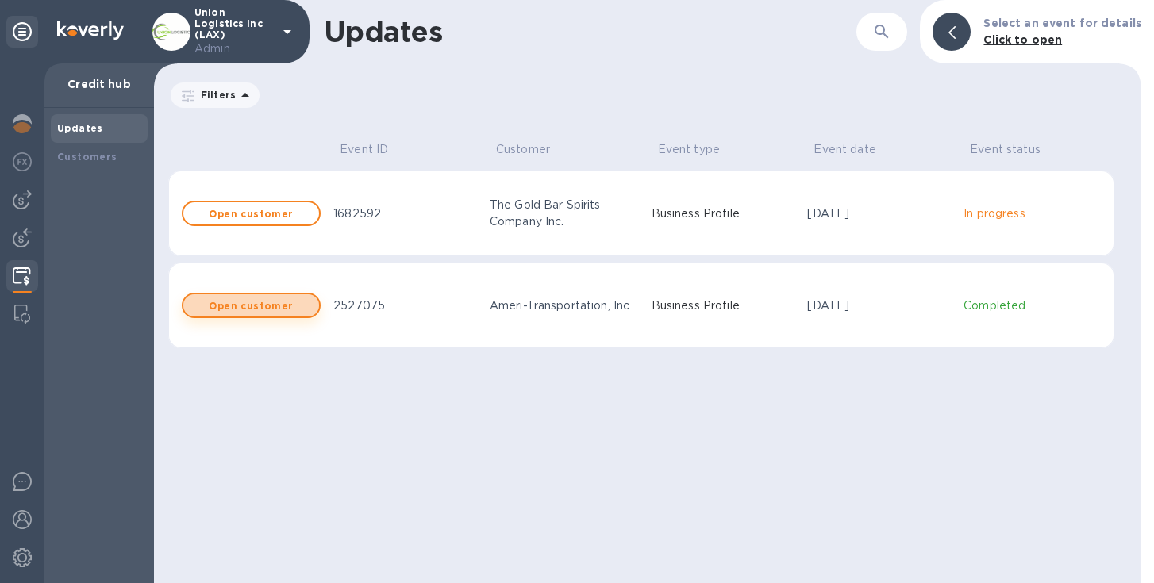
click at [273, 301] on b "Open customer" at bounding box center [251, 306] width 84 height 12
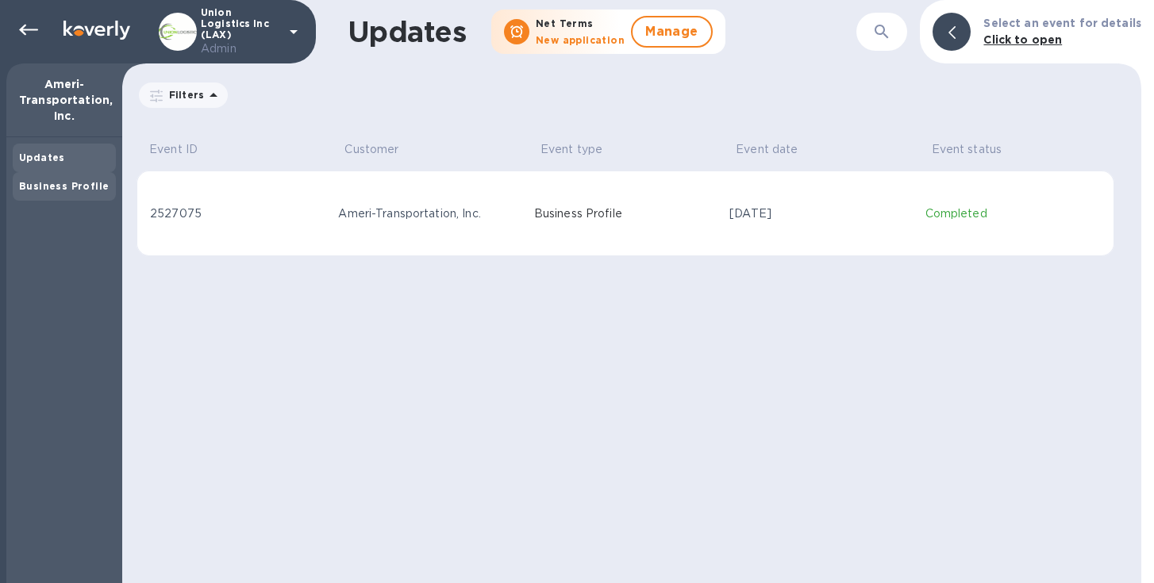
click at [60, 189] on b "Business Profile" at bounding box center [64, 186] width 90 height 12
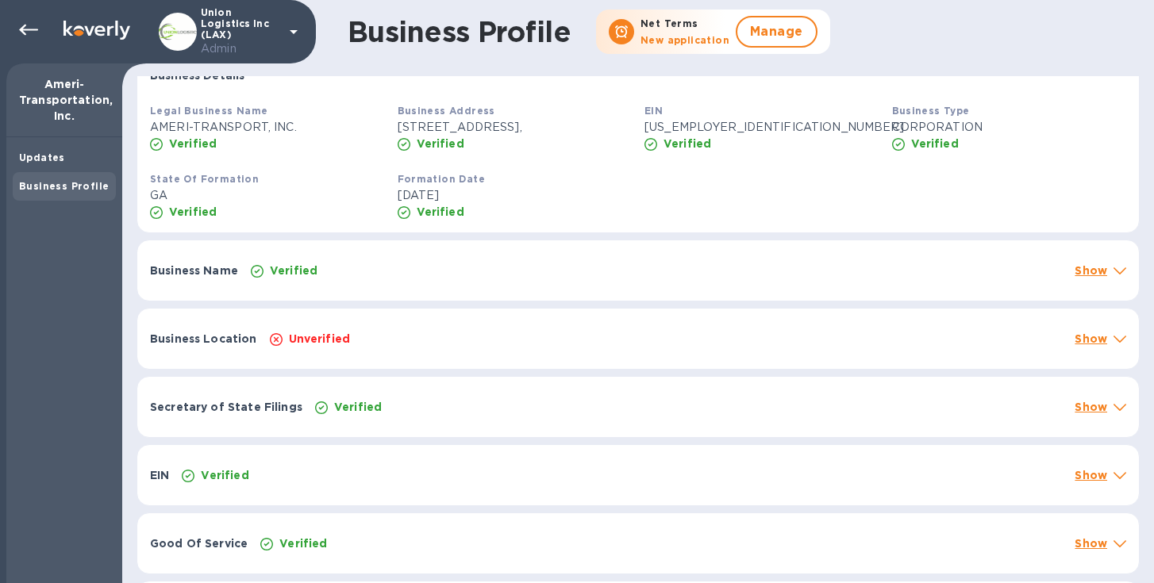
scroll to position [164, 0]
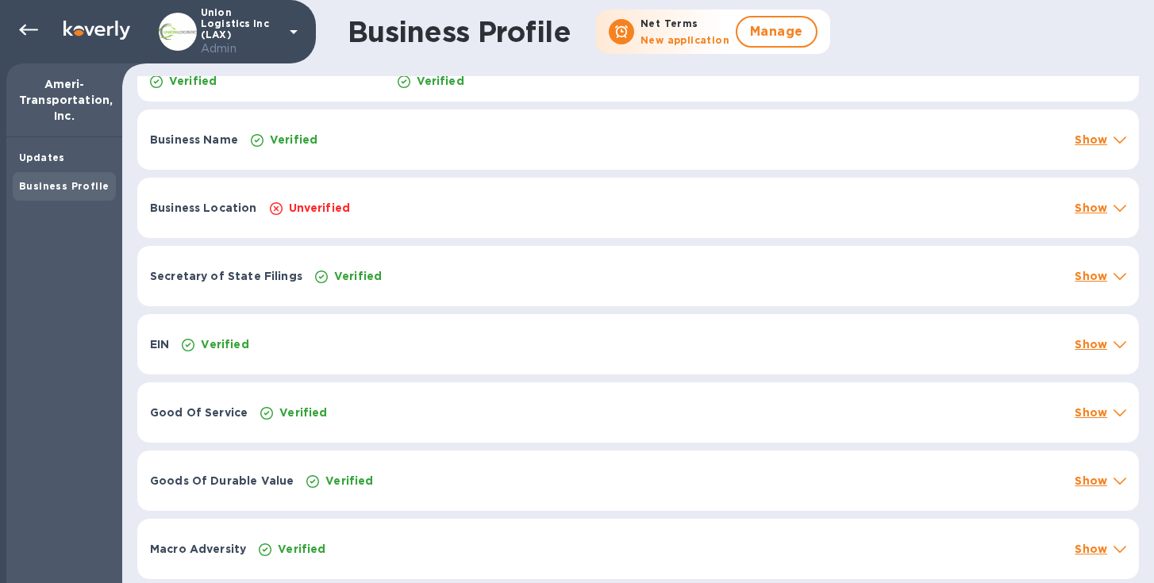
click at [615, 345] on div "Verified" at bounding box center [622, 344] width 887 height 22
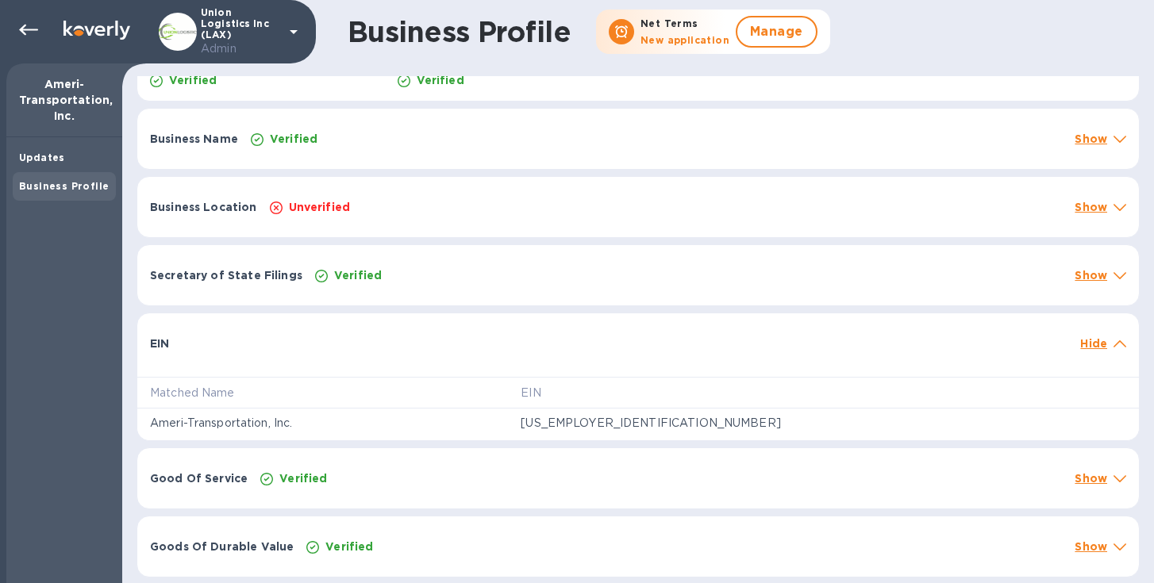
click at [553, 461] on div "Good Of Service Verified Show" at bounding box center [638, 478] width 1002 height 60
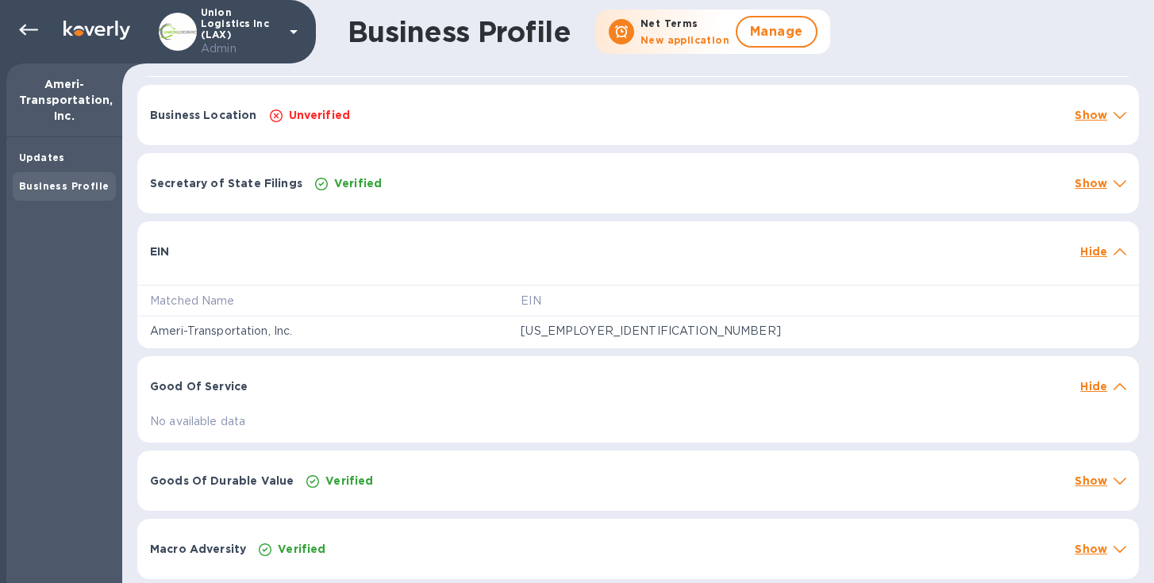
click at [514, 477] on div "Verified" at bounding box center [684, 481] width 762 height 22
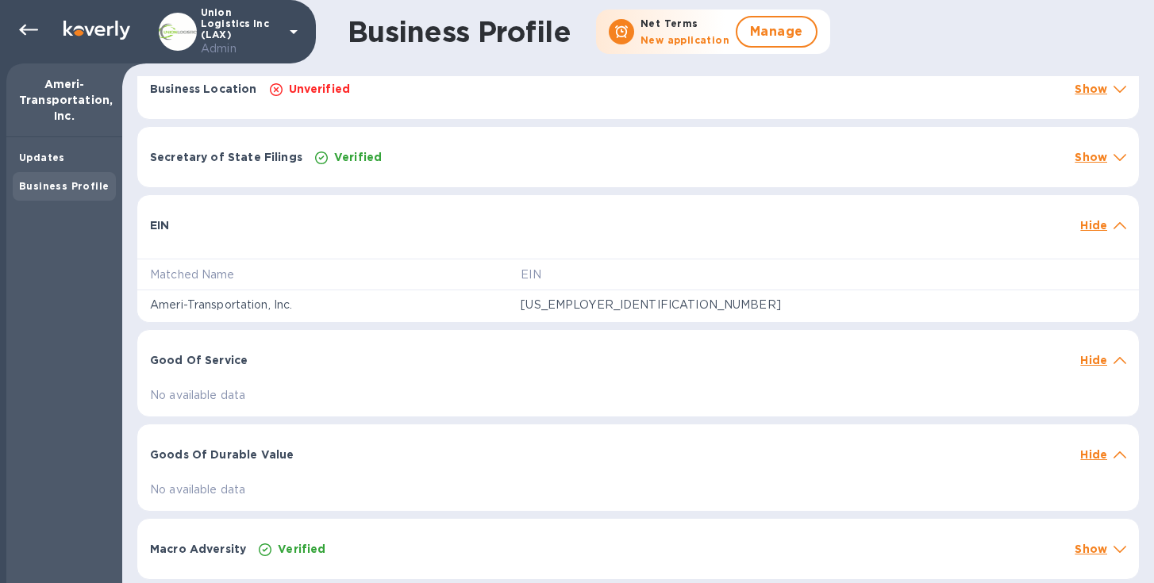
click at [458, 546] on div "Verified" at bounding box center [661, 549] width 810 height 22
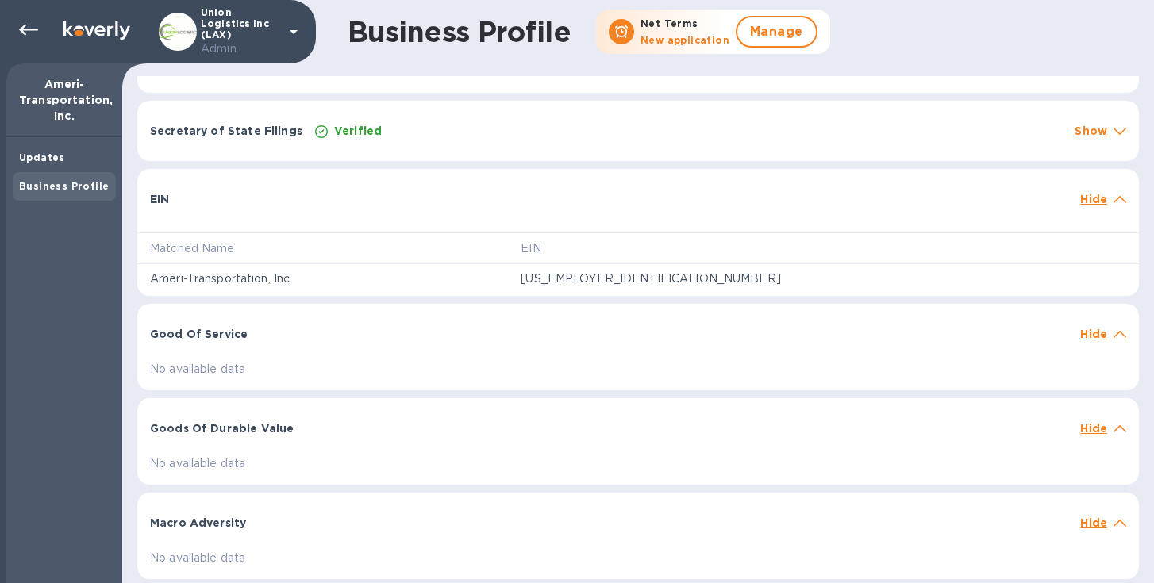
scroll to position [0, 0]
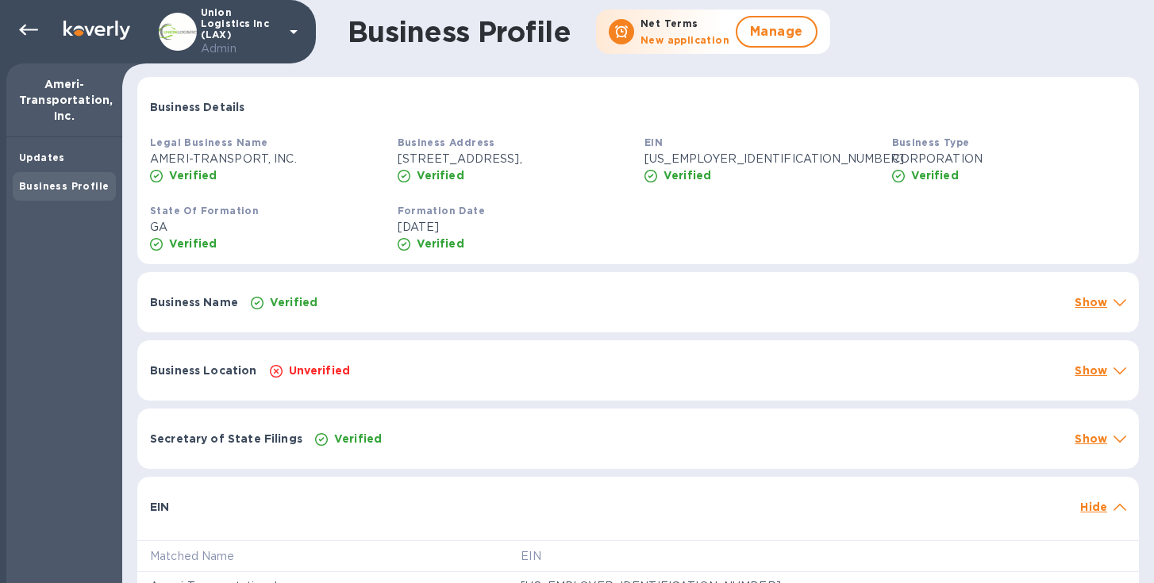
click at [695, 294] on div "Business Name Verified Show" at bounding box center [638, 302] width 1002 height 60
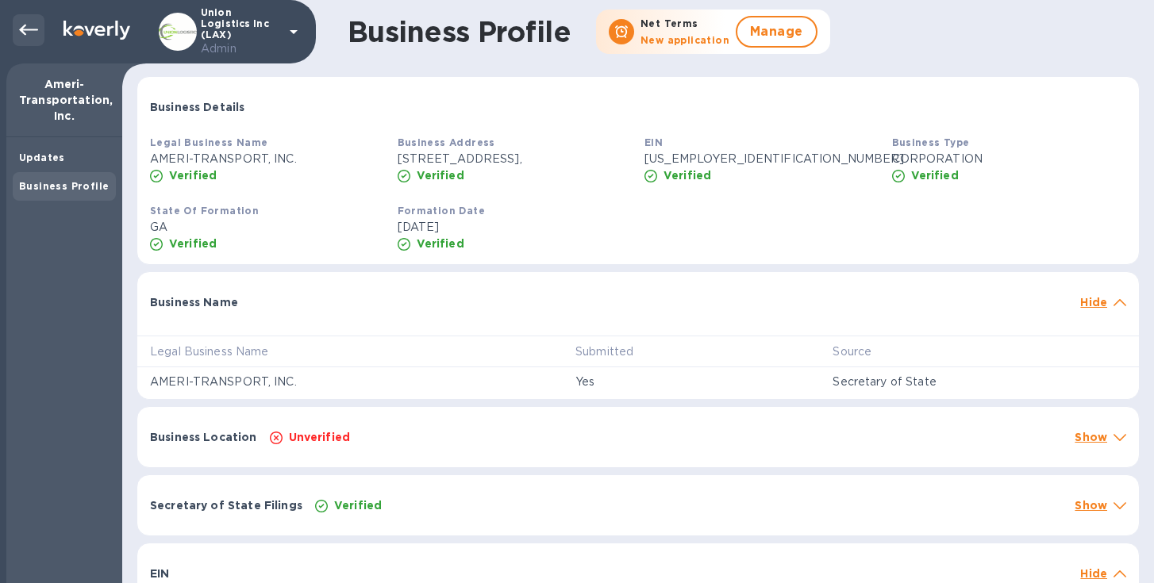
click at [25, 25] on icon at bounding box center [28, 30] width 19 height 11
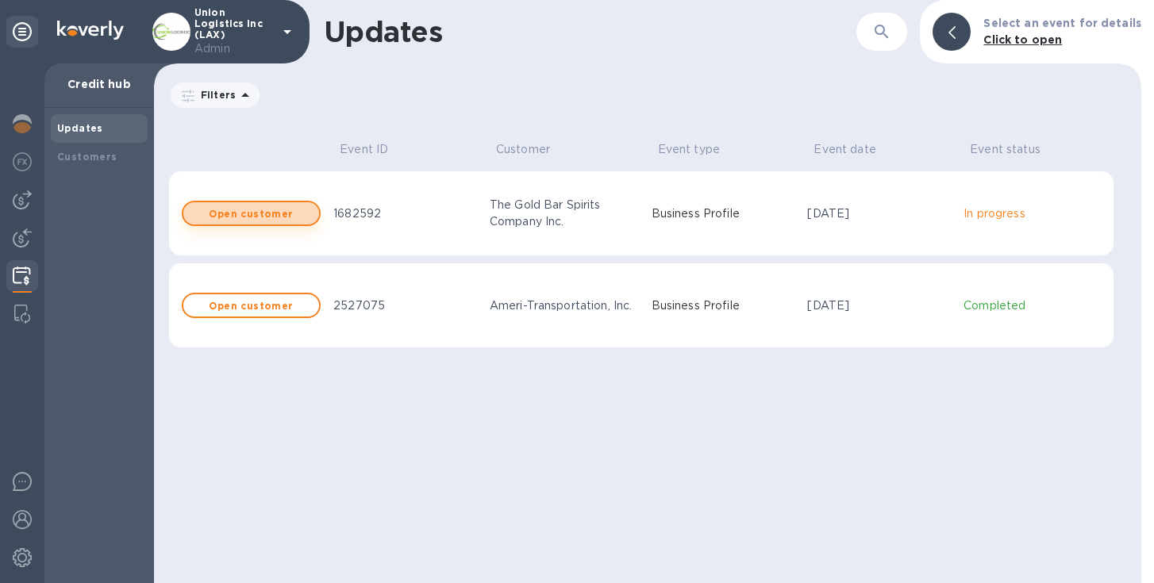
click at [250, 213] on b "Open customer" at bounding box center [251, 214] width 84 height 12
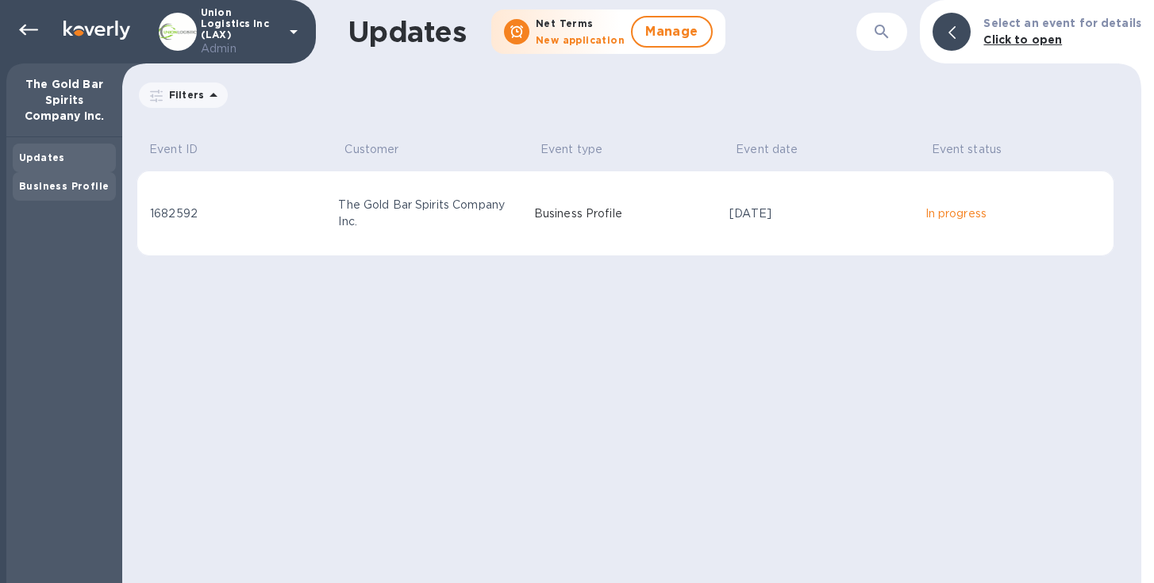
click at [62, 194] on div "Business Profile" at bounding box center [64, 187] width 90 height 16
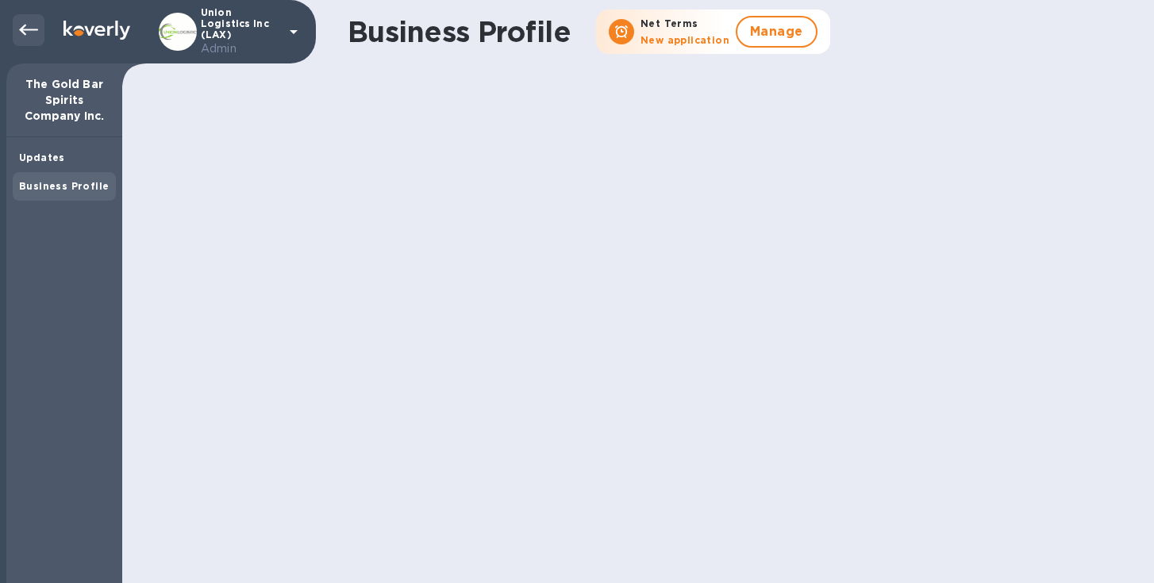
click at [21, 21] on icon at bounding box center [28, 30] width 19 height 19
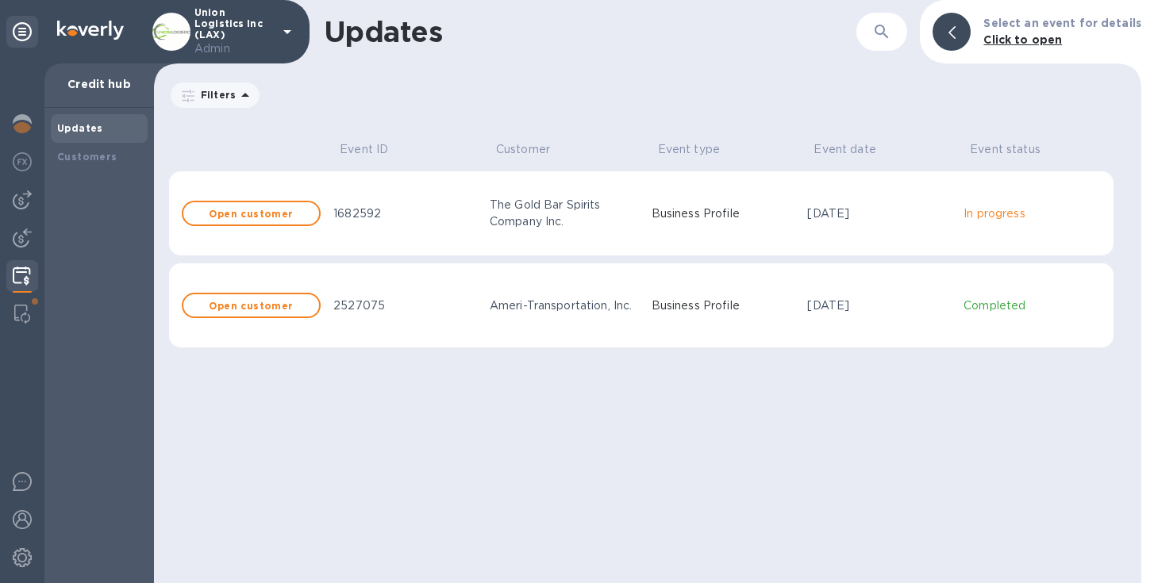
click at [506, 198] on div "The Gold Bar Spirits Company Inc." at bounding box center [564, 213] width 149 height 33
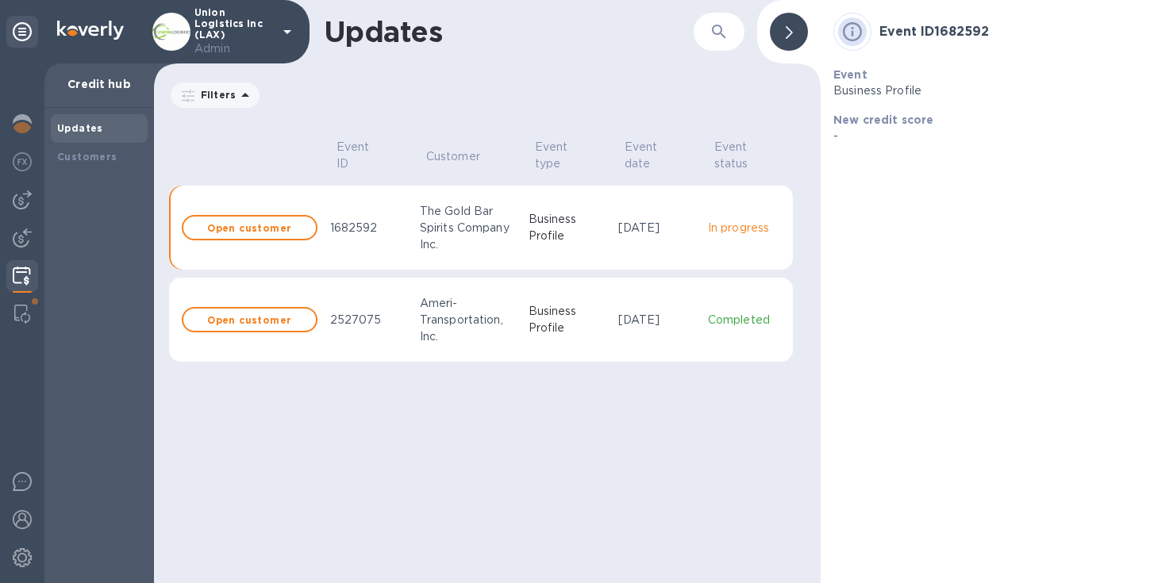
click at [454, 221] on div "The Gold Bar Spirits Company Inc." at bounding box center [468, 228] width 96 height 50
click at [781, 39] on div at bounding box center [789, 32] width 38 height 38
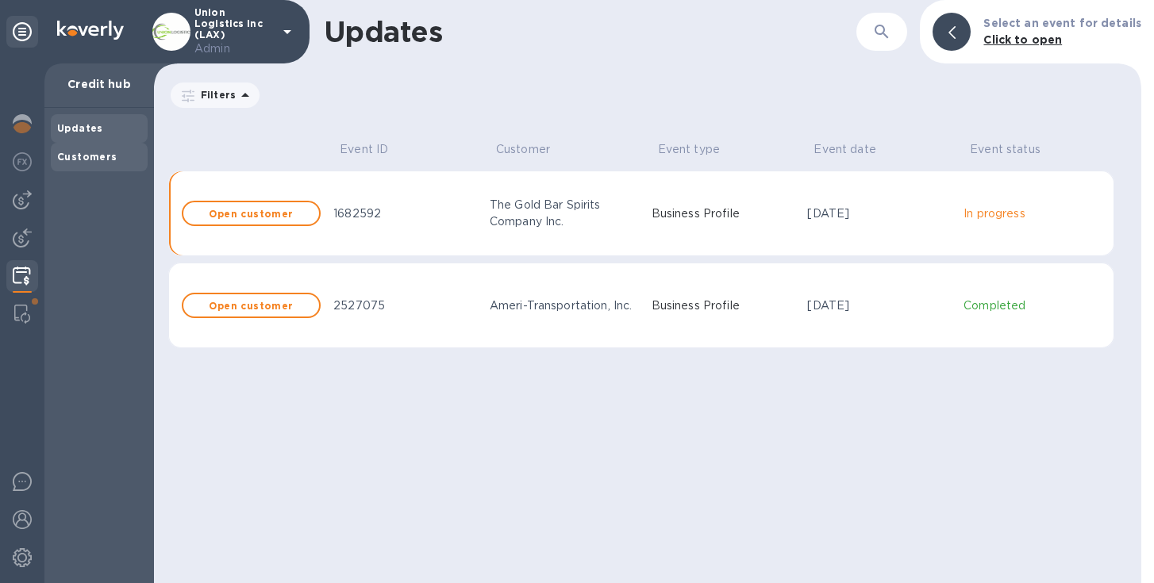
click at [103, 154] on b "Customers" at bounding box center [87, 157] width 60 height 12
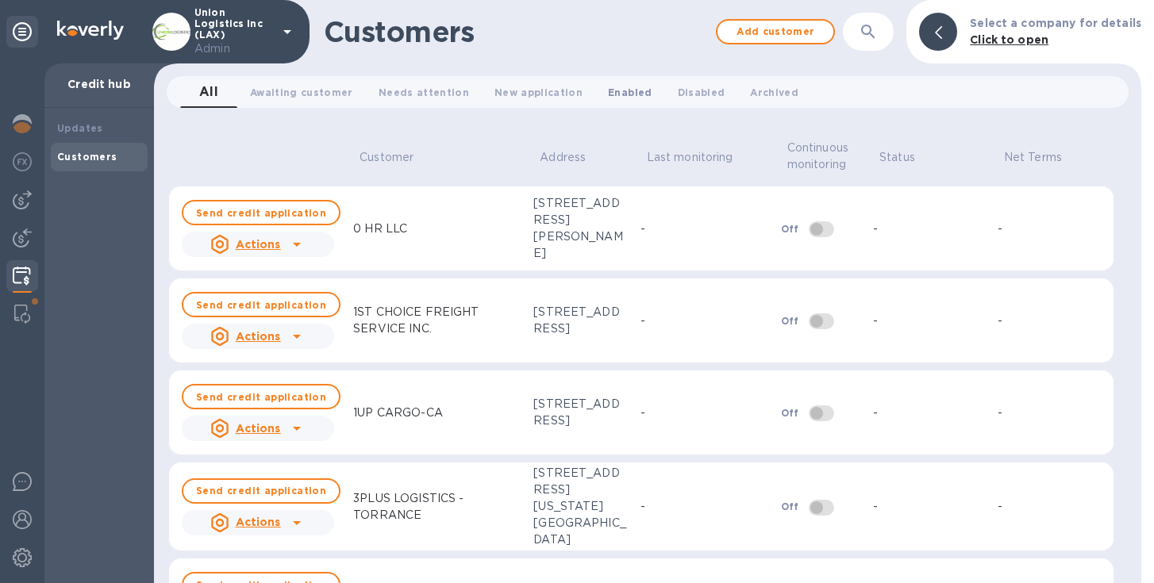
click at [629, 83] on button "Enabled 0" at bounding box center [629, 92] width 69 height 32
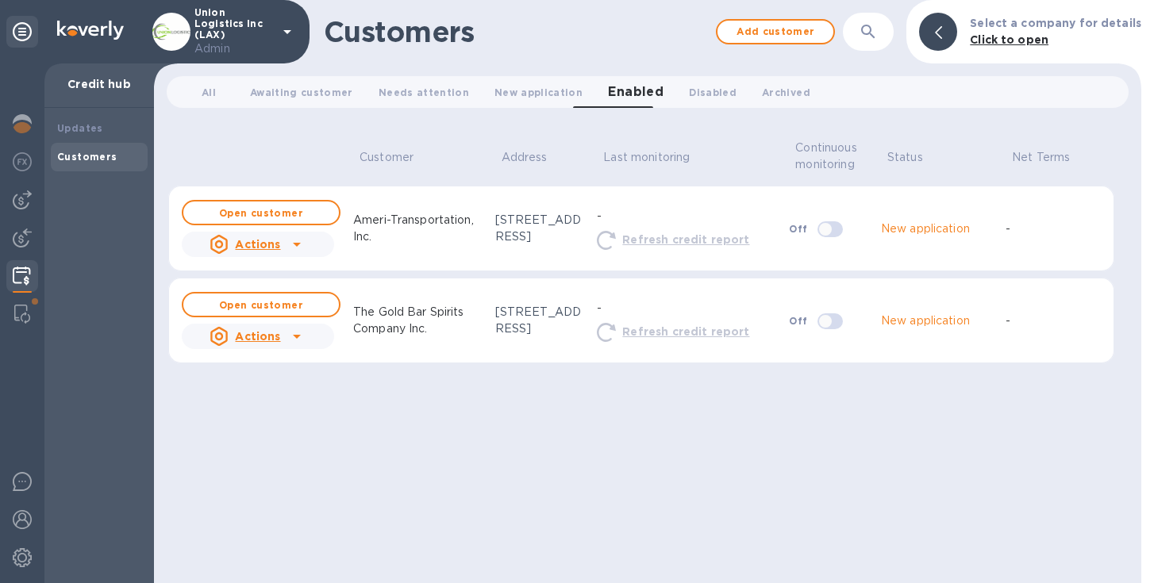
click at [305, 336] on div at bounding box center [296, 336] width 25 height 25
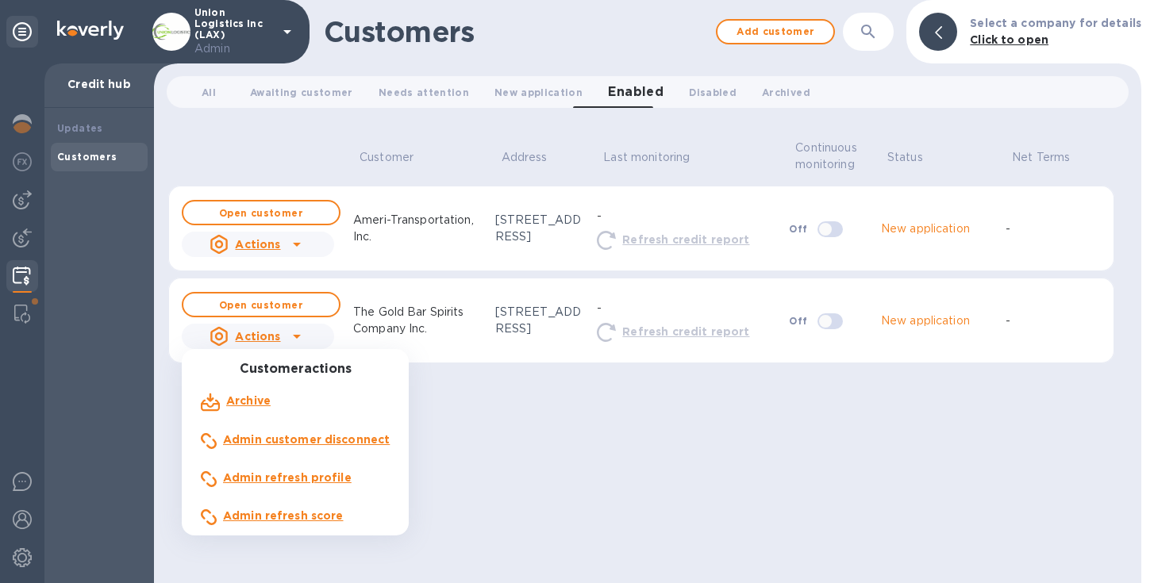
click at [532, 510] on div at bounding box center [577, 291] width 1154 height 583
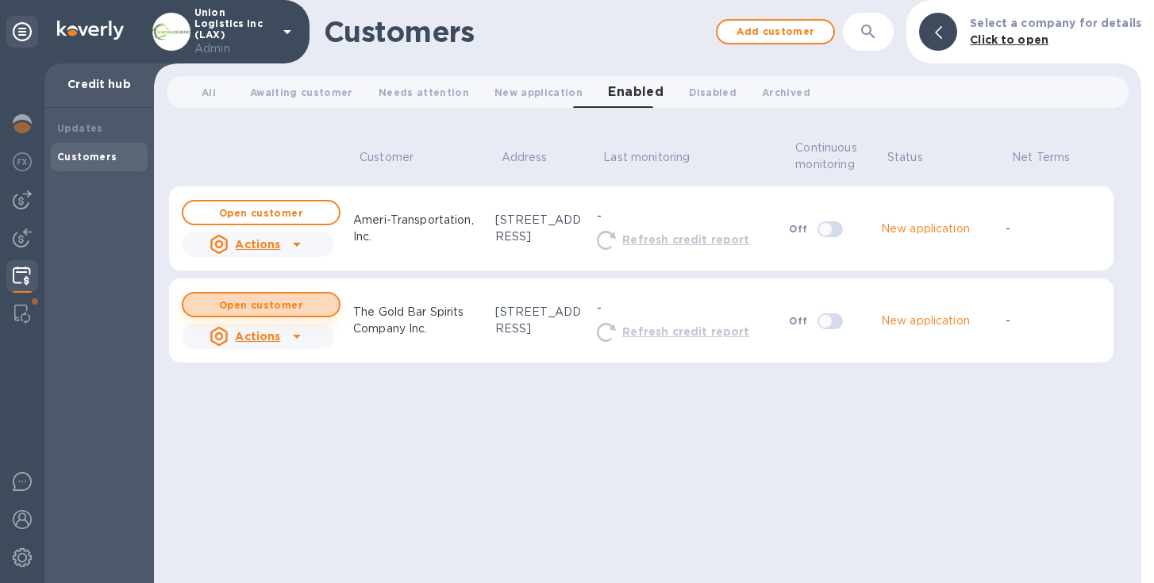
click at [306, 303] on span "Open customer" at bounding box center [261, 305] width 130 height 10
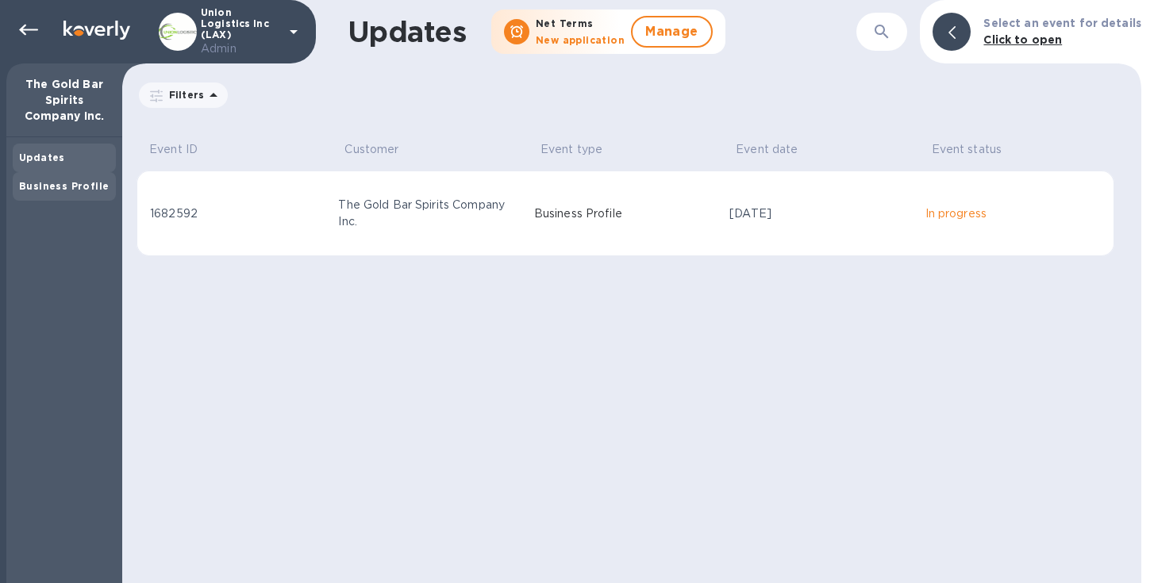
click at [87, 185] on b "Business Profile" at bounding box center [64, 186] width 90 height 12
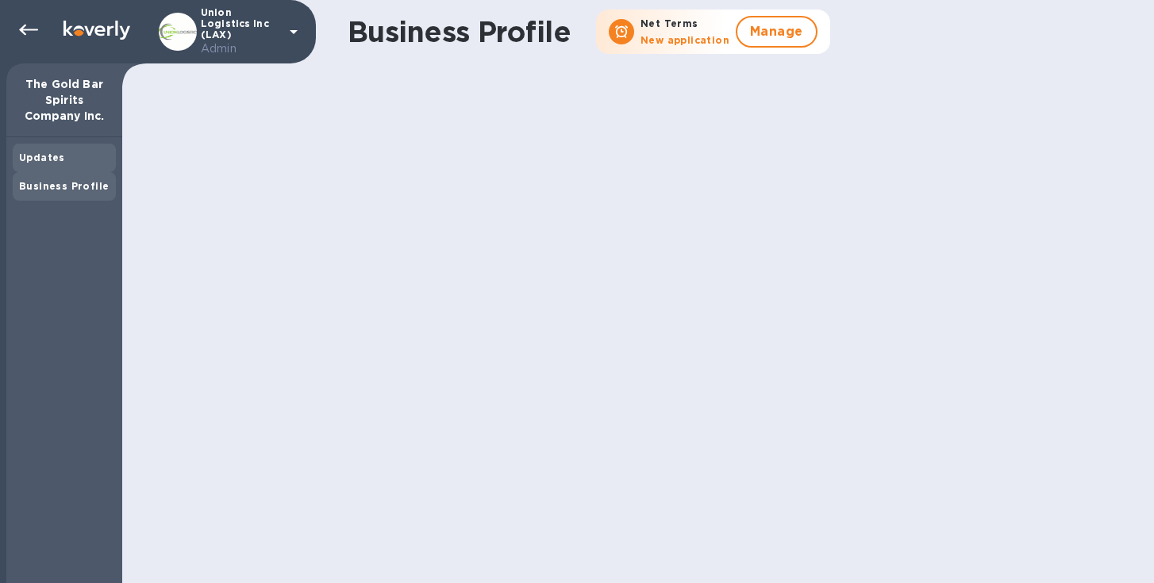
click at [79, 154] on div "Updates" at bounding box center [64, 158] width 90 height 16
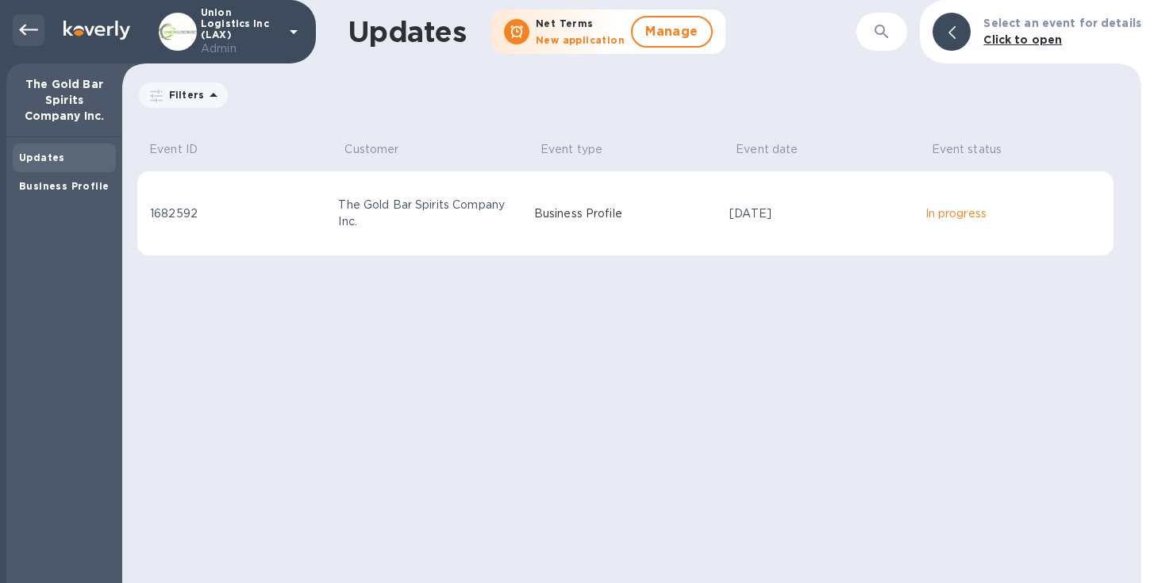
click at [30, 24] on icon at bounding box center [28, 30] width 19 height 19
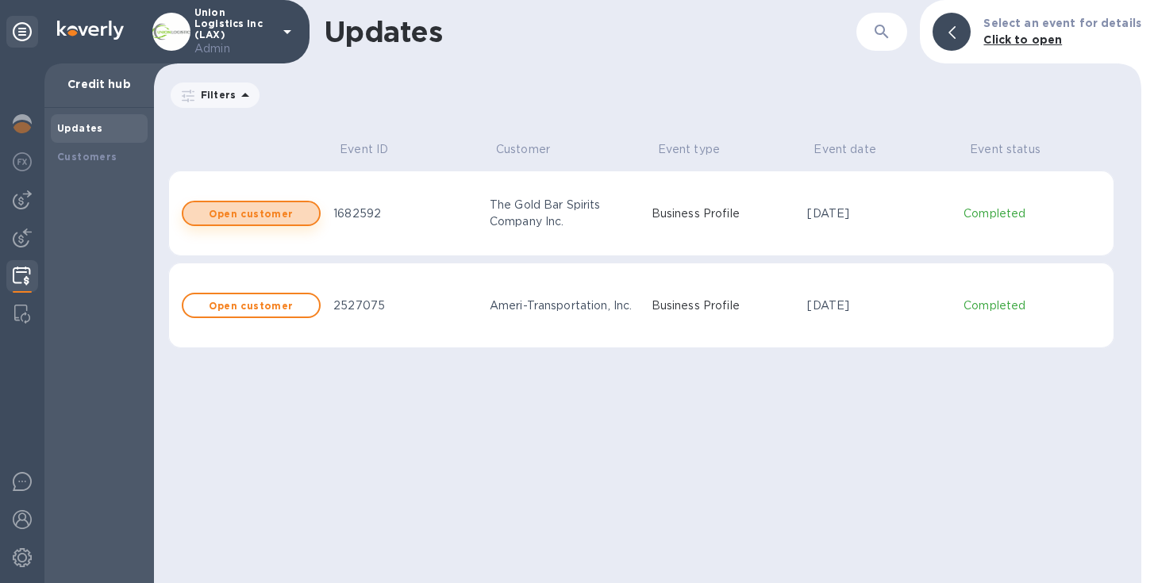
click at [241, 210] on b "Open customer" at bounding box center [251, 214] width 84 height 12
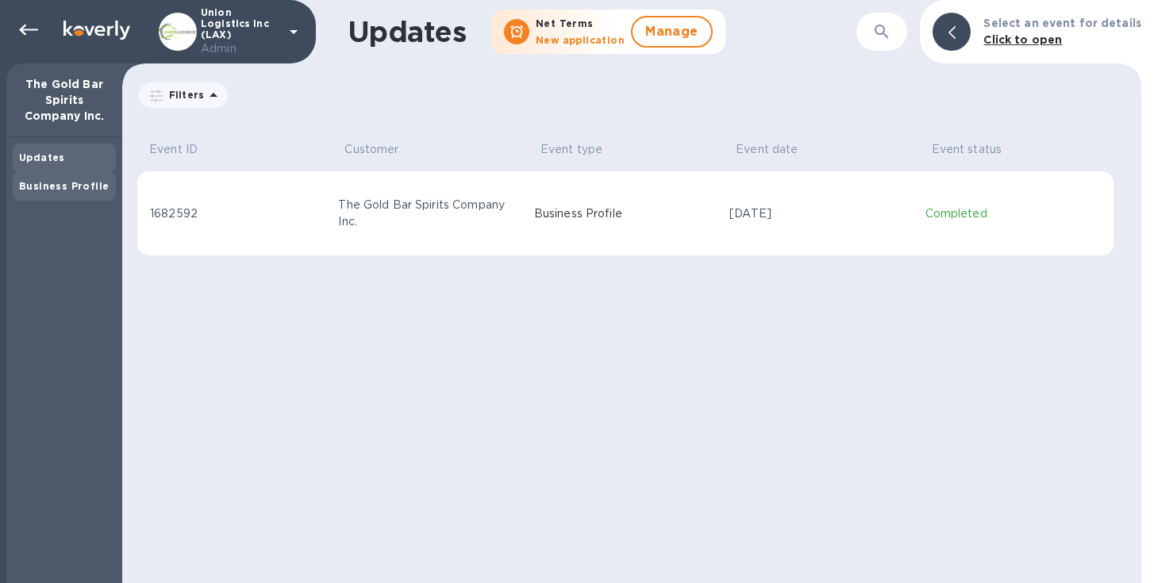
click at [53, 182] on b "Business Profile" at bounding box center [64, 186] width 90 height 12
